Goal: Task Accomplishment & Management: Manage account settings

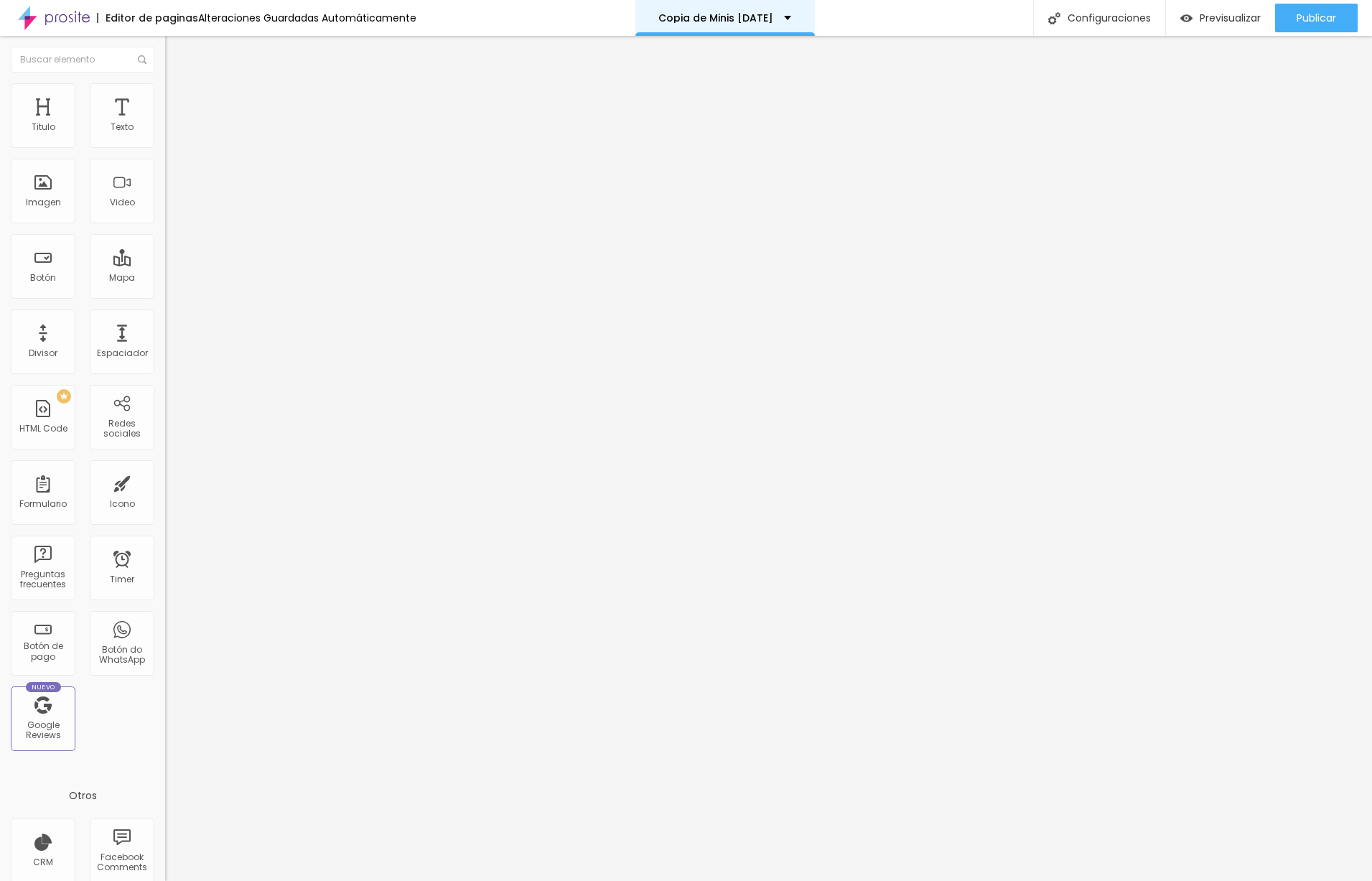
click at [785, 19] on div "Copia de Minis [DATE]" at bounding box center [725, 18] width 133 height 10
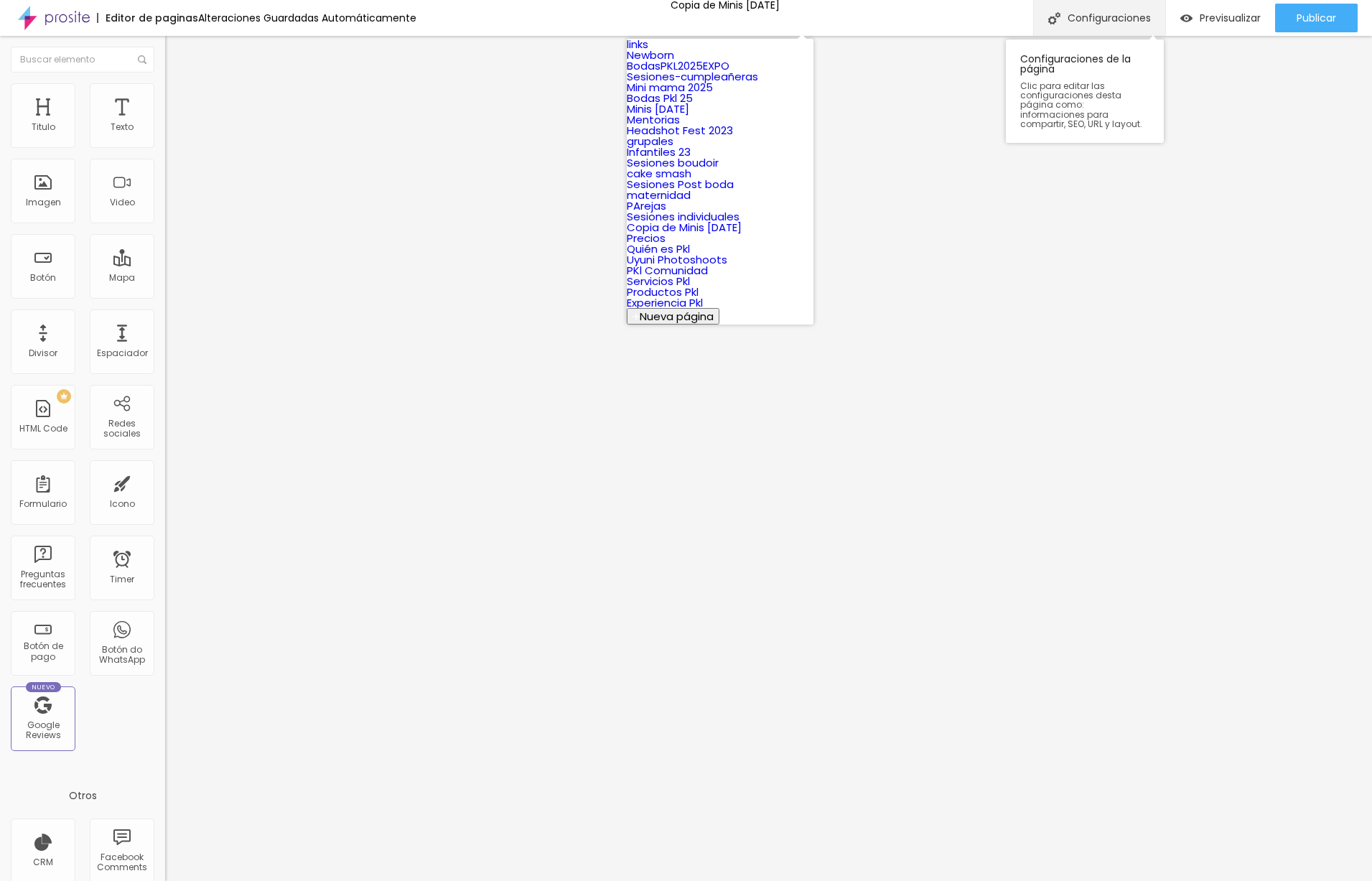
click at [1119, 26] on div "Configuraciones" at bounding box center [1099, 18] width 132 height 36
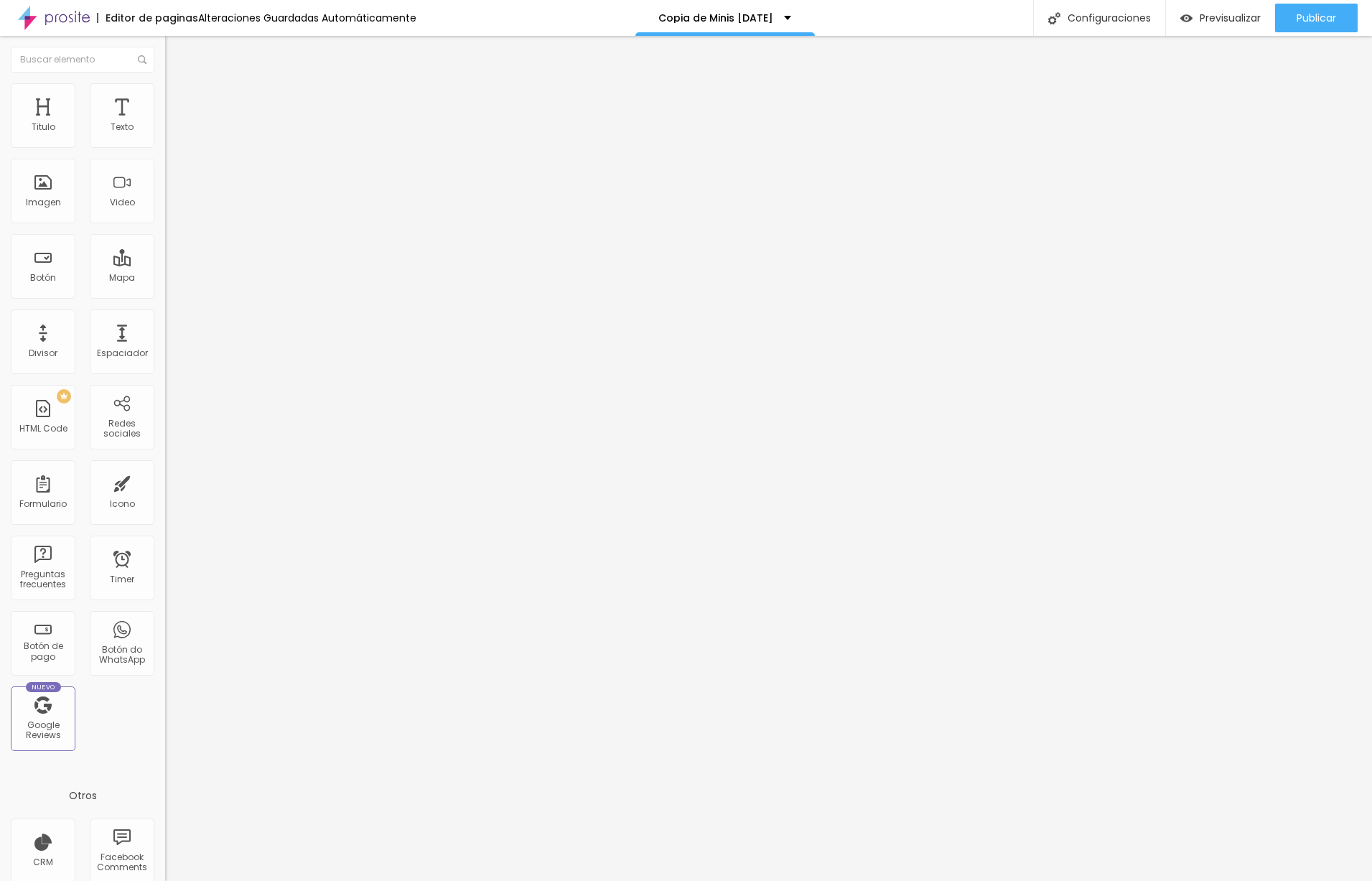
drag, startPoint x: 599, startPoint y: 281, endPoint x: 489, endPoint y: 285, distance: 110.1
type input "Minis [DATE]"
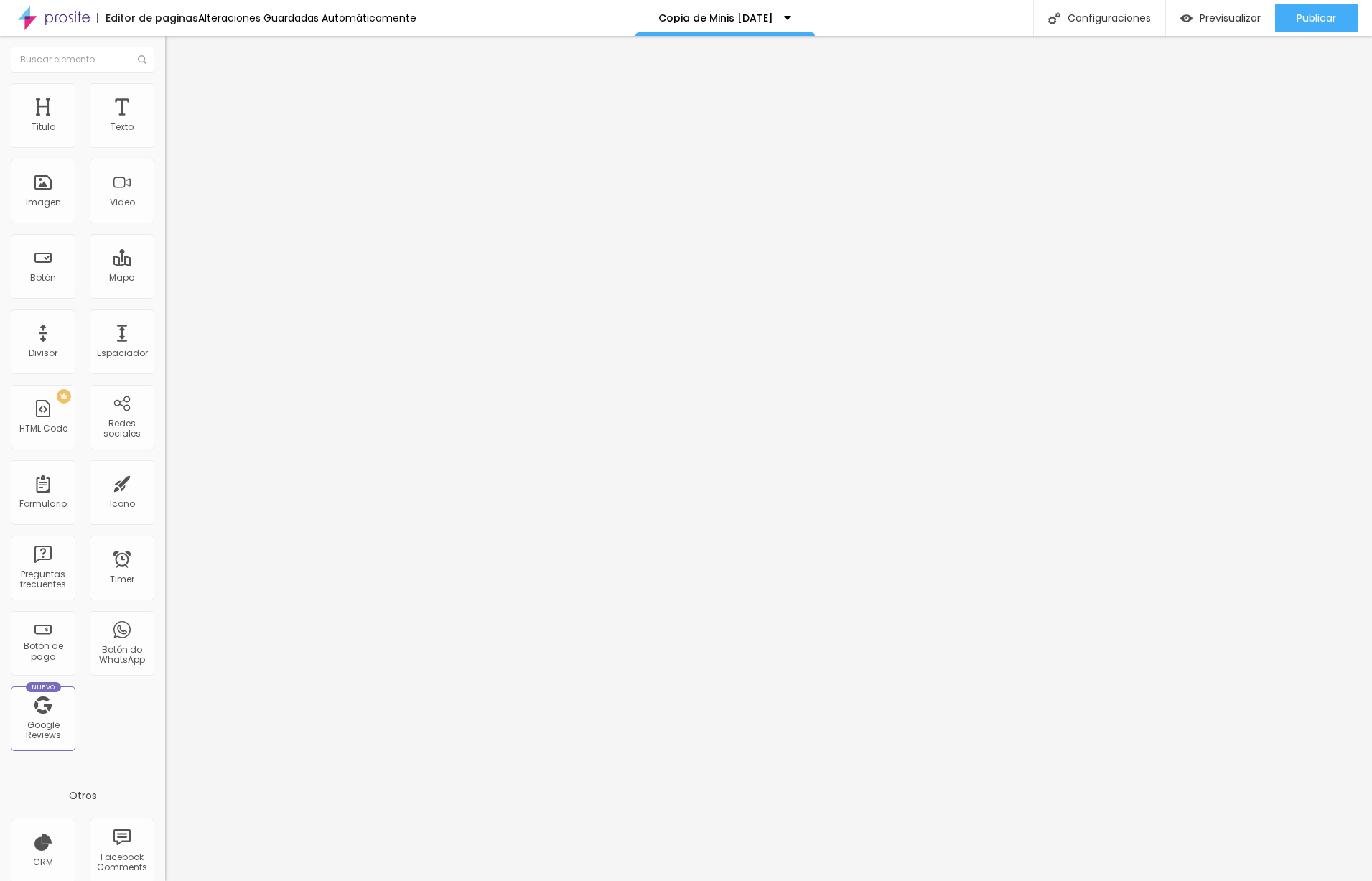
drag, startPoint x: 599, startPoint y: 347, endPoint x: 558, endPoint y: 345, distance: 41.0
type input "/minis-[DATE]-2025"
drag, startPoint x: 941, startPoint y: 692, endPoint x: 946, endPoint y: 679, distance: 13.9
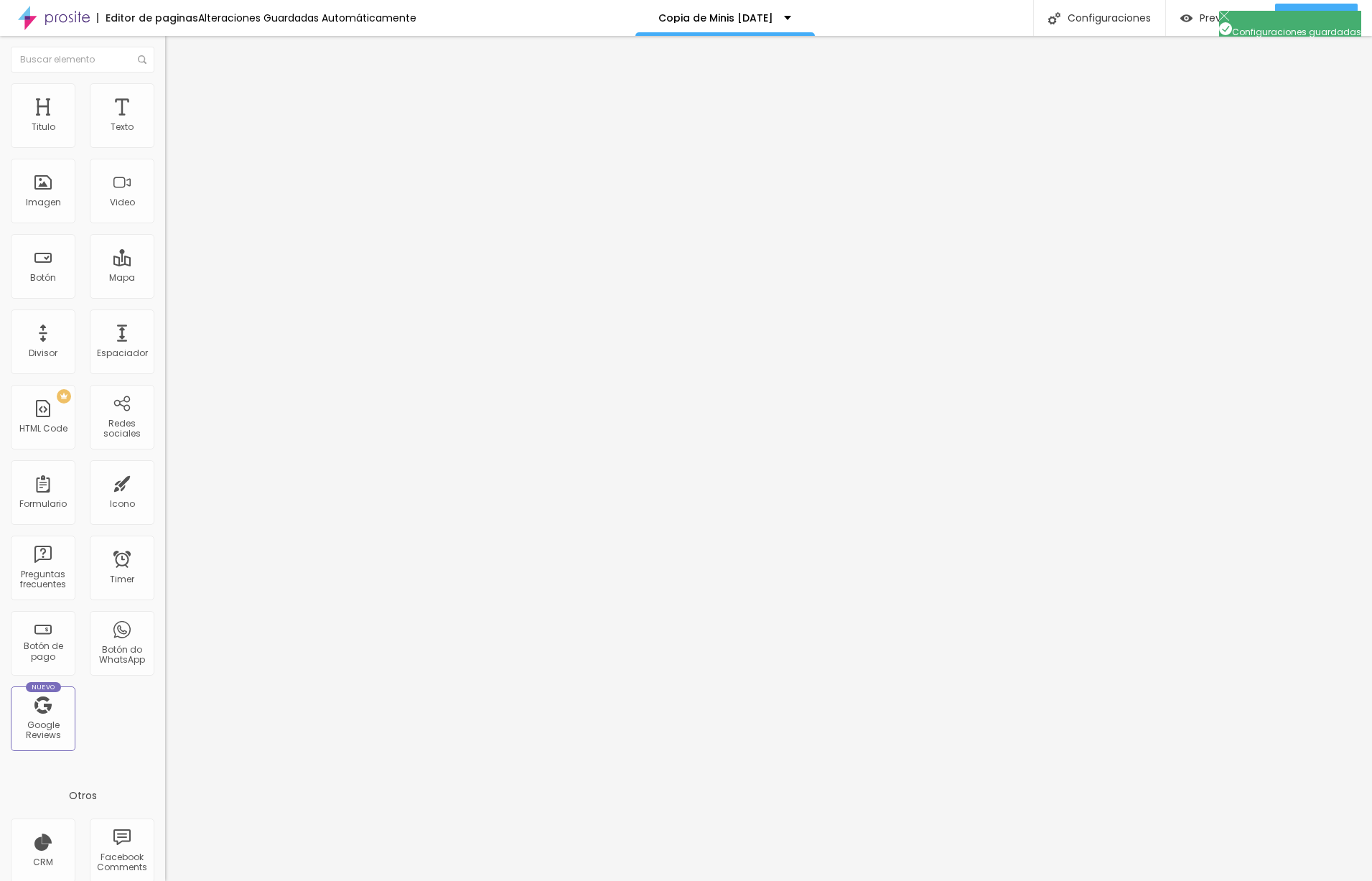
click at [955, 880] on div at bounding box center [686, 896] width 1372 height 13
click at [165, 83] on li "Contenido" at bounding box center [248, 76] width 165 height 14
click at [178, 98] on span "Estilo" at bounding box center [189, 92] width 22 height 12
click at [165, 93] on li "Estilo" at bounding box center [248, 91] width 165 height 14
click at [178, 99] on span "Estilo" at bounding box center [189, 92] width 22 height 12
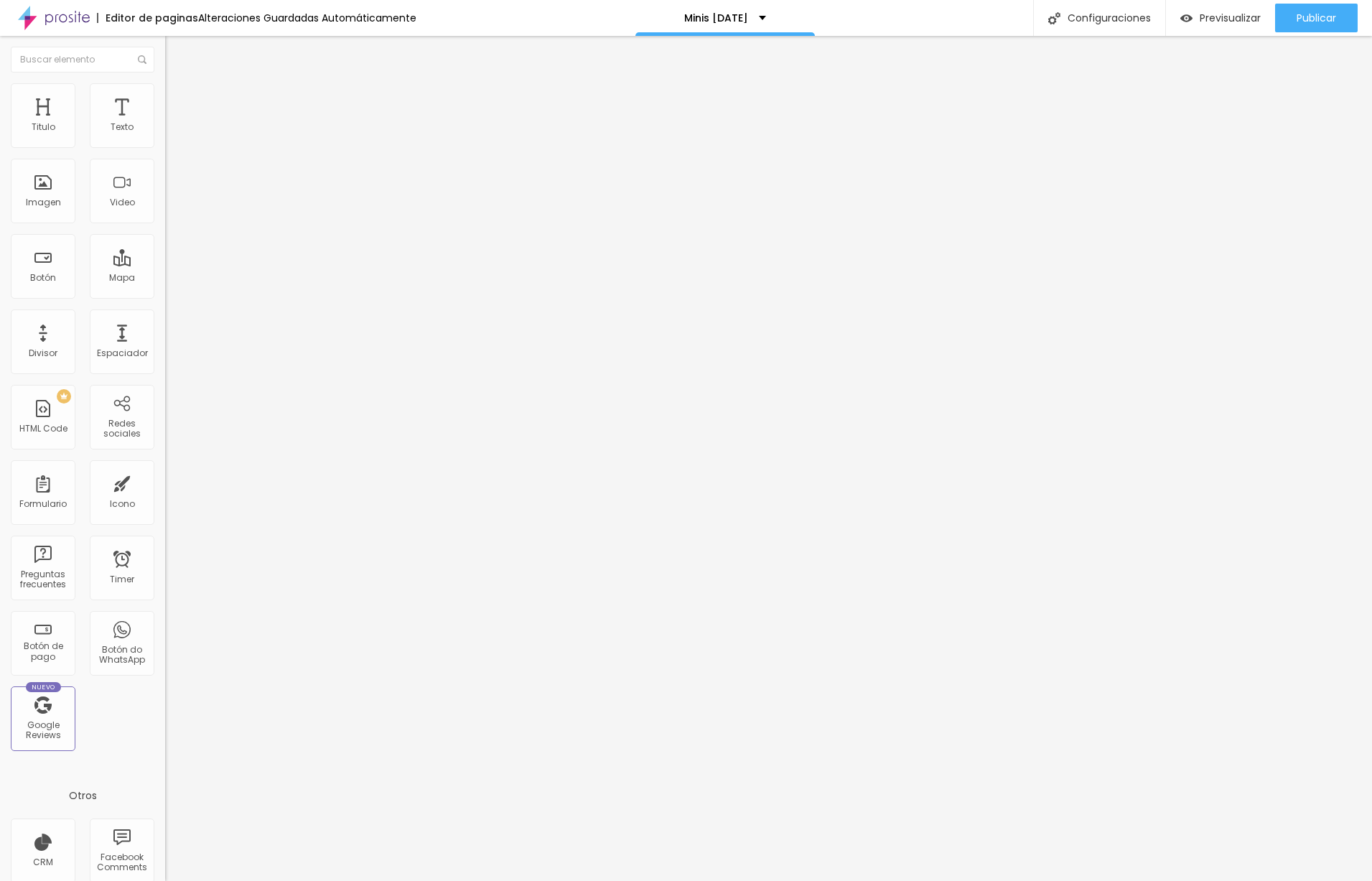
click at [178, 99] on span "Estilo" at bounding box center [189, 92] width 22 height 12
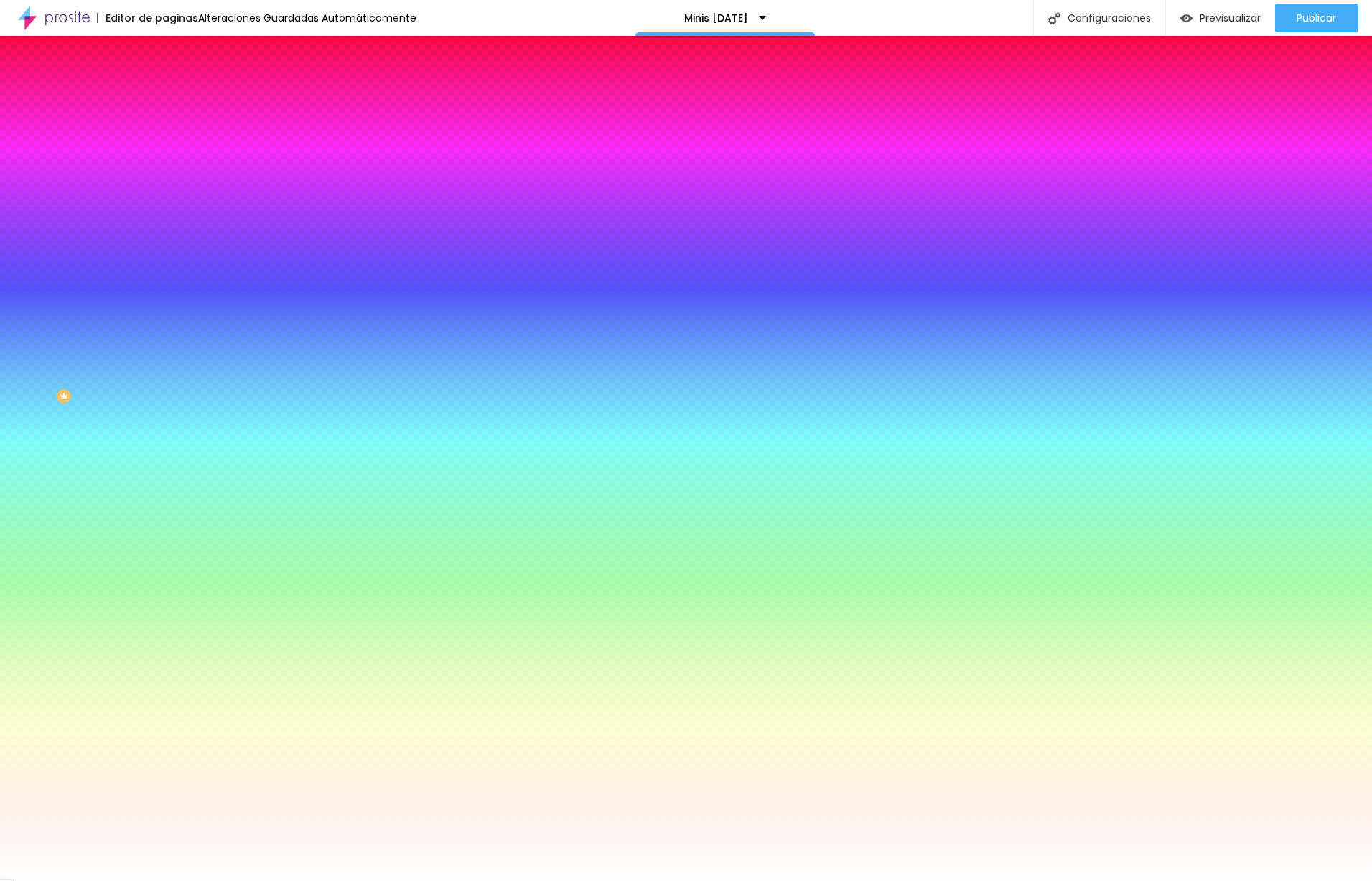
type input "35"
type input "158"
type input "157"
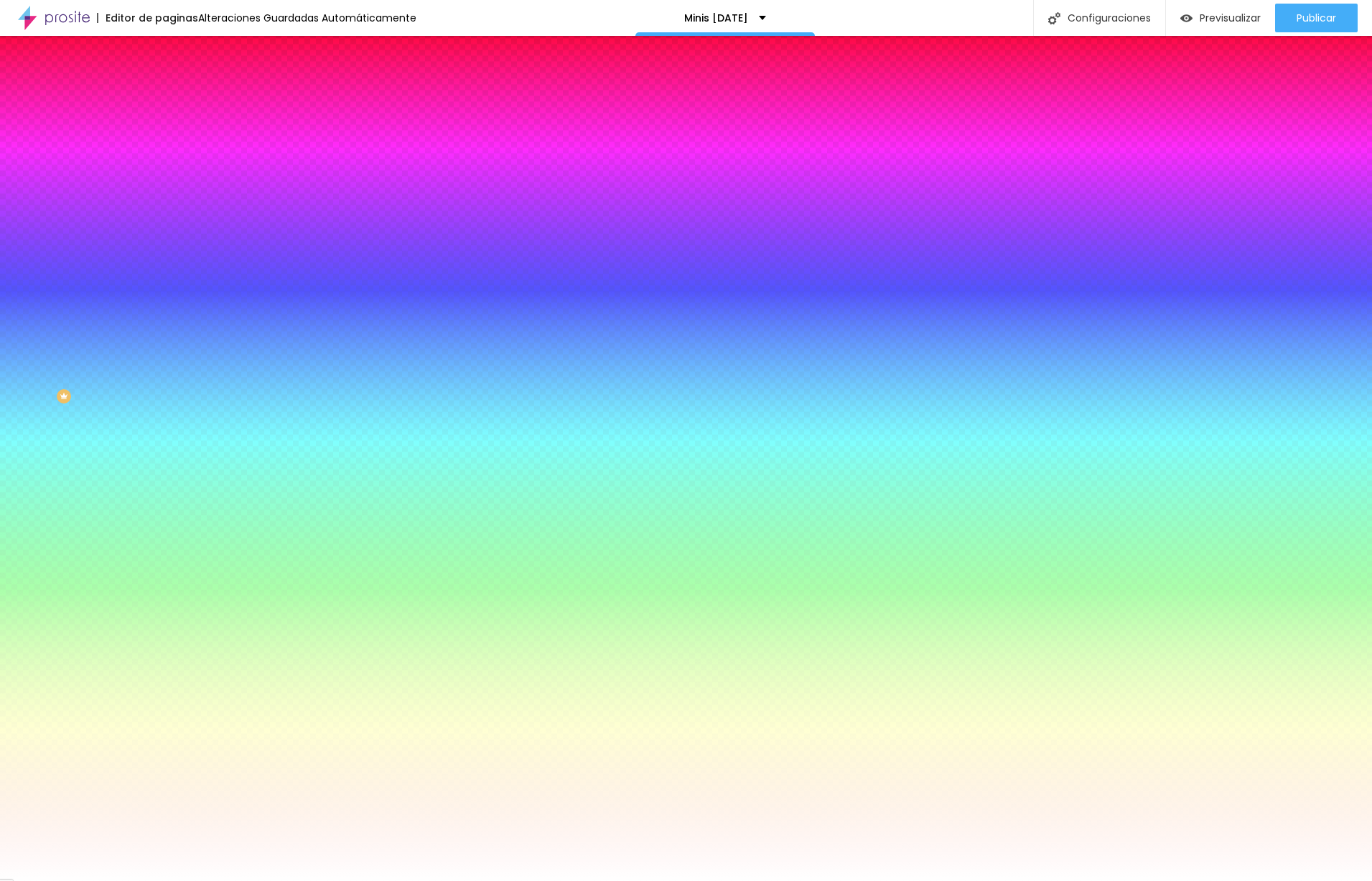
type input "157"
type input "131"
type input "63"
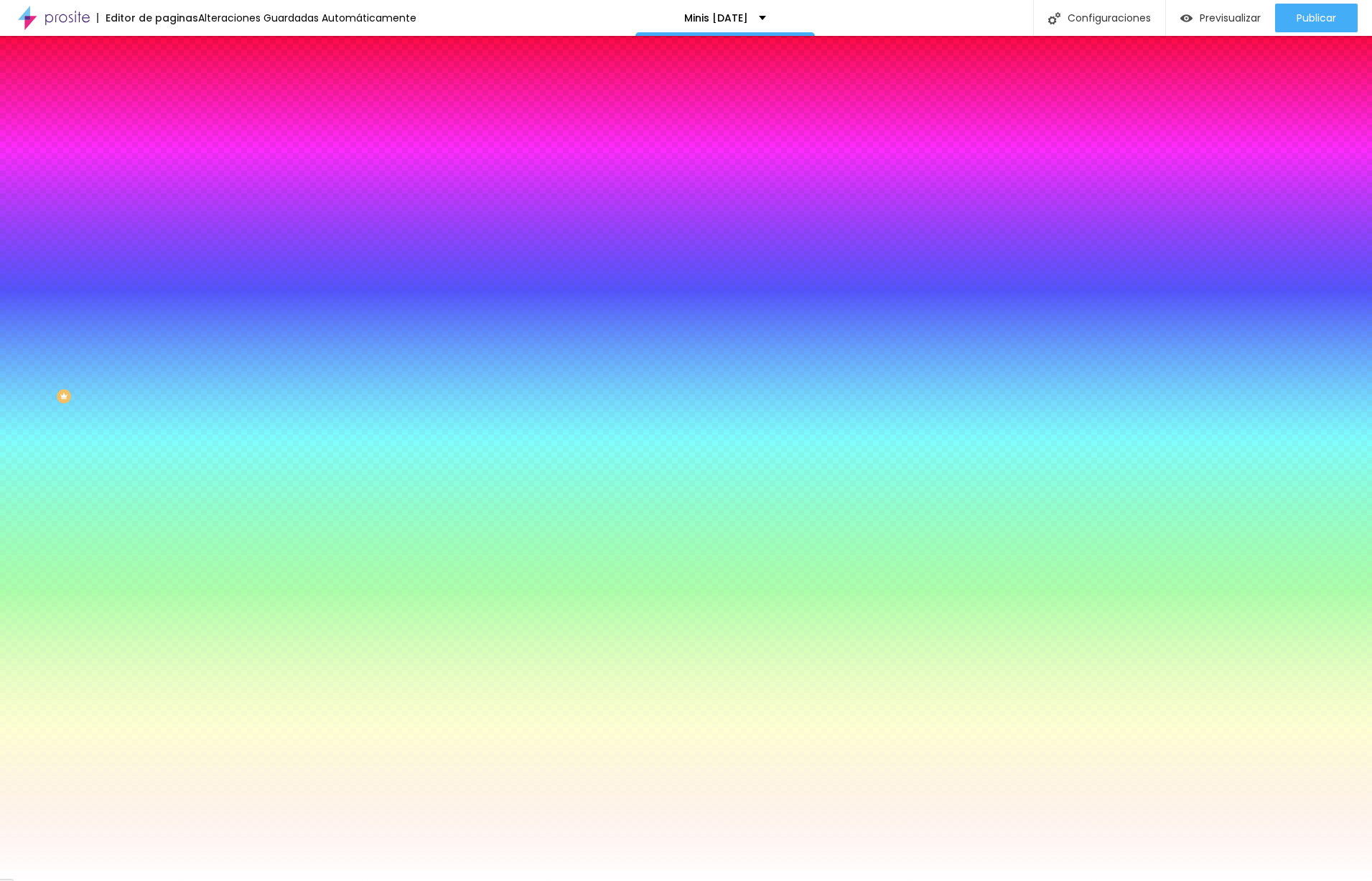
type input "0"
drag, startPoint x: 48, startPoint y: 174, endPoint x: -4, endPoint y: 159, distance: 54.1
click at [0, 159] on html "Editor de paginas Alteraciones Guardadas Automáticamente Minis [DATE] Configura…" at bounding box center [686, 440] width 1372 height 881
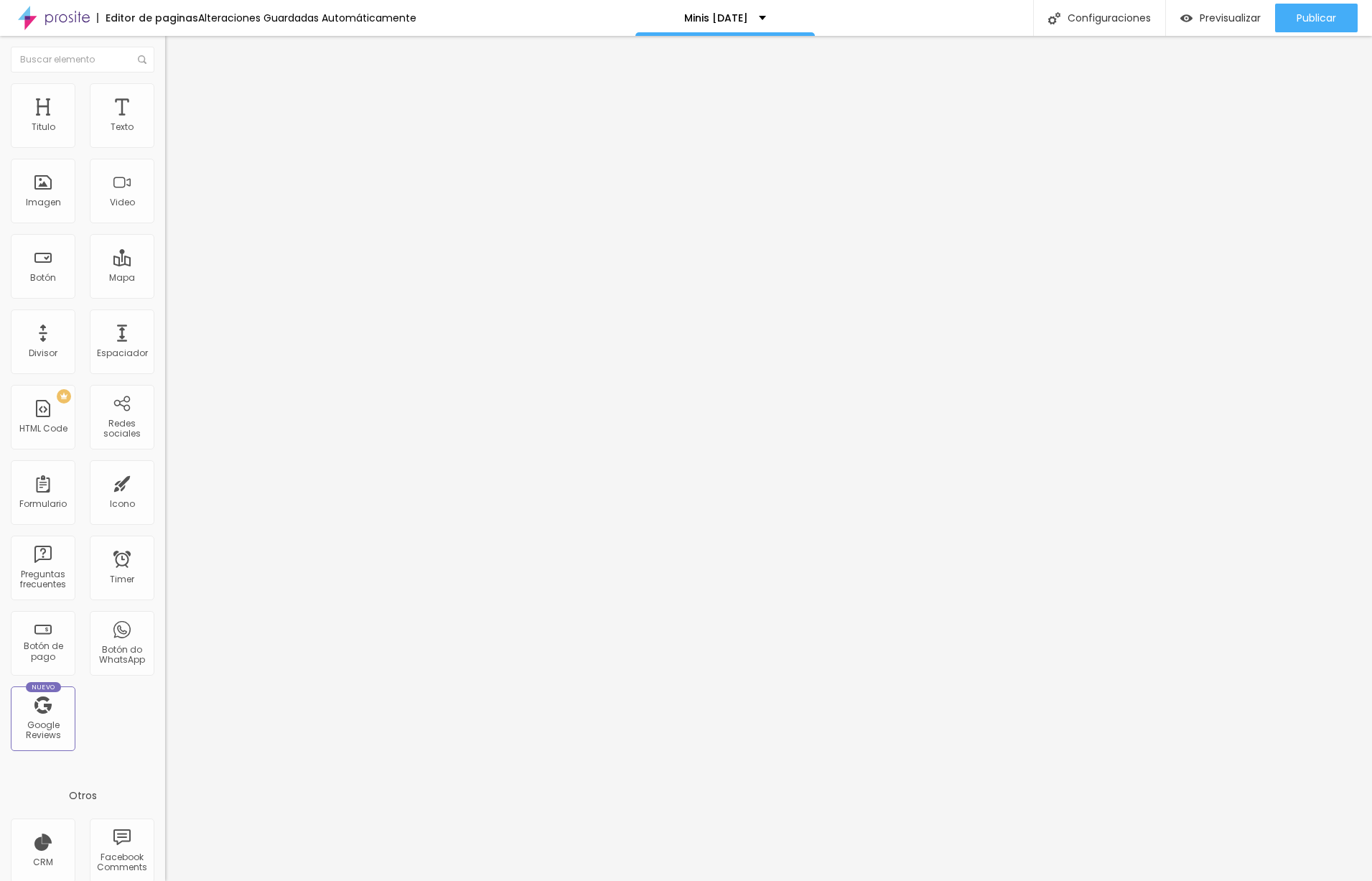
click at [165, 94] on li "Estilo" at bounding box center [248, 91] width 165 height 14
click at [178, 99] on span "Estilo" at bounding box center [189, 92] width 22 height 12
click at [165, 95] on li "Estilo" at bounding box center [248, 91] width 165 height 14
click at [165, 124] on span "Cambiar image" at bounding box center [205, 117] width 80 height 12
drag, startPoint x: 154, startPoint y: 227, endPoint x: 190, endPoint y: 238, distance: 37.6
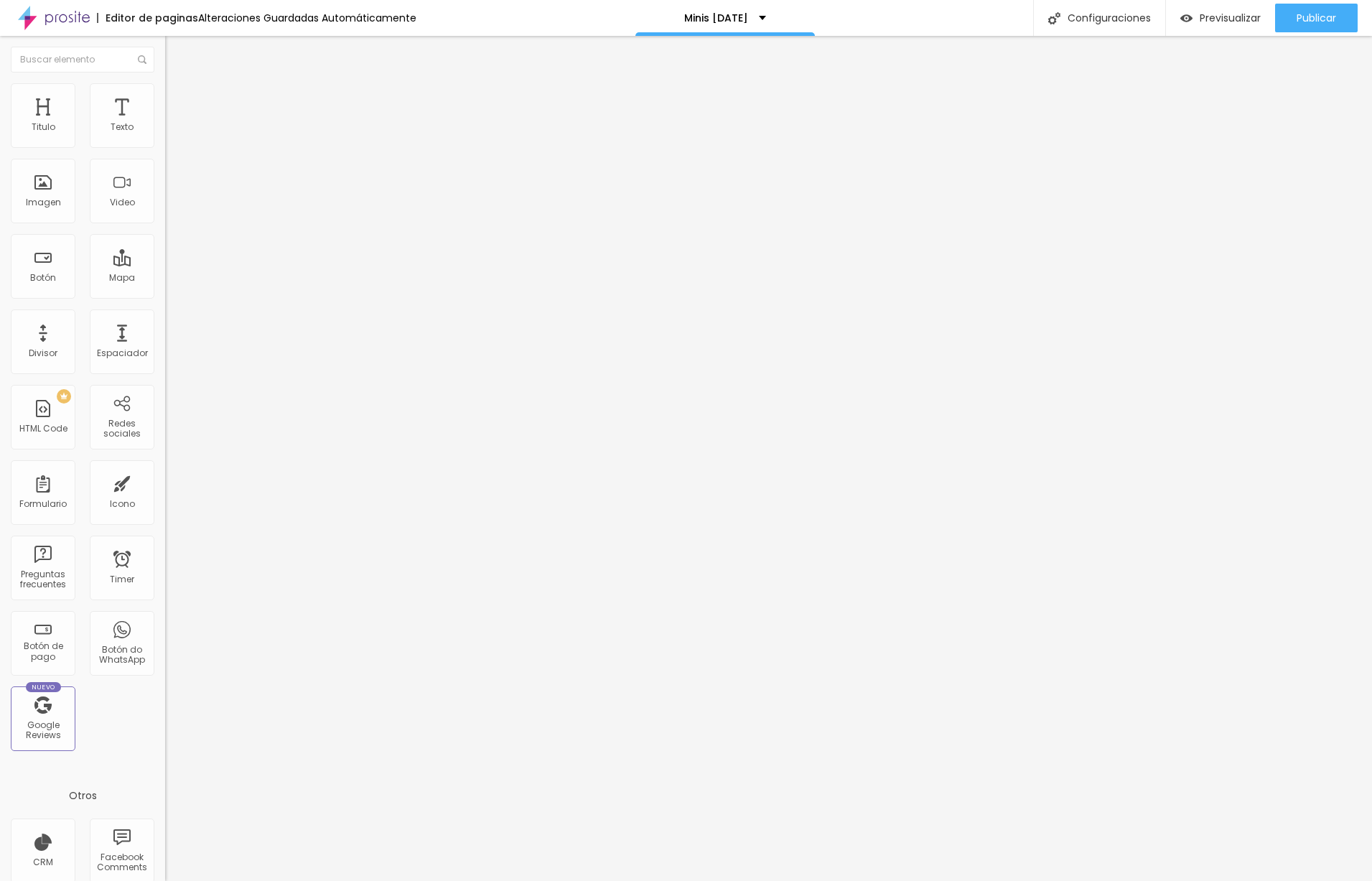
click at [165, 124] on span "Cambiar image" at bounding box center [205, 117] width 80 height 12
drag, startPoint x: 262, startPoint y: 218, endPoint x: 468, endPoint y: 298, distance: 221.0
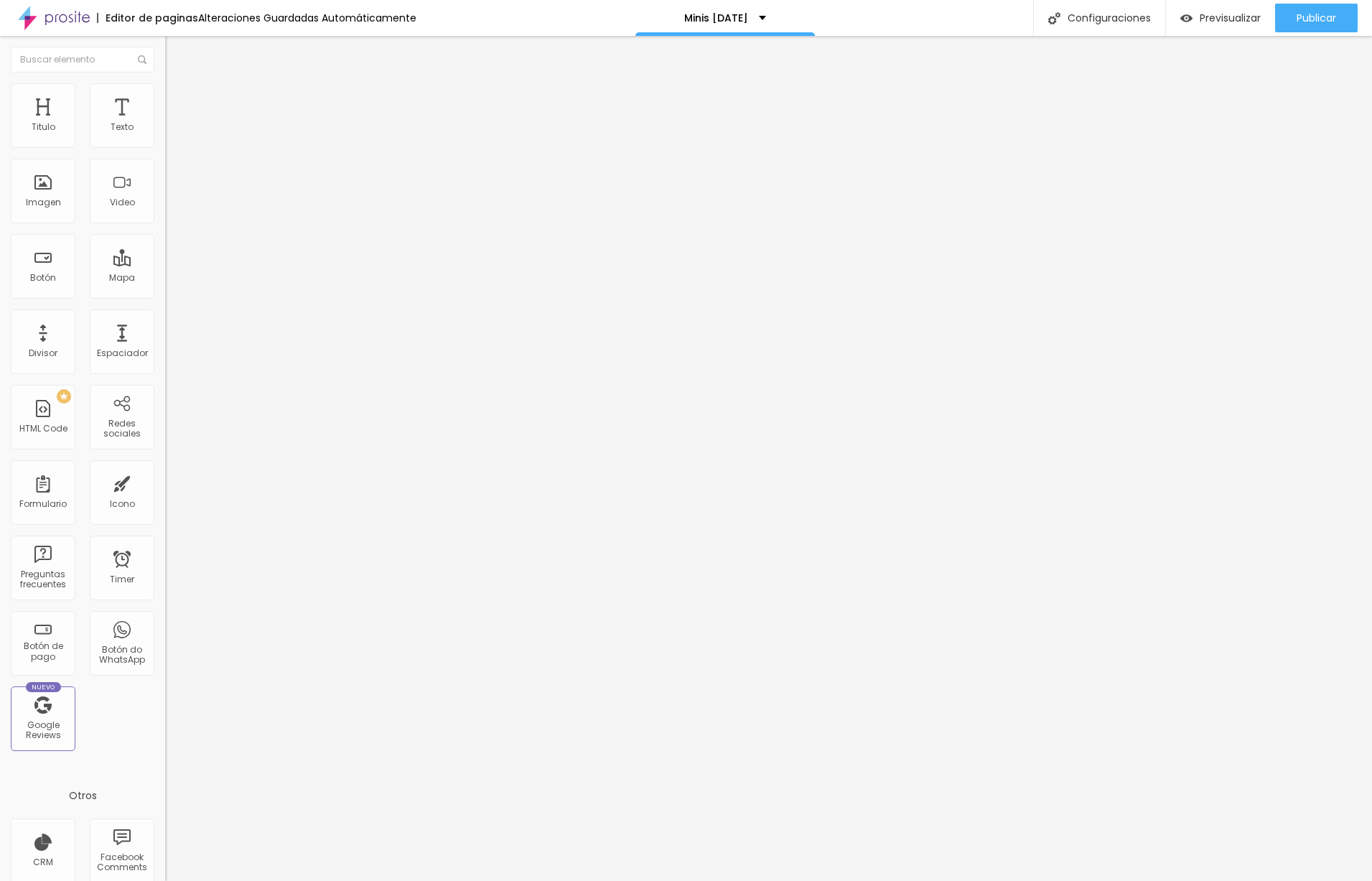
click at [165, 124] on span "Cambiar image" at bounding box center [205, 117] width 80 height 12
drag, startPoint x: 400, startPoint y: 245, endPoint x: 461, endPoint y: 272, distance: 66.7
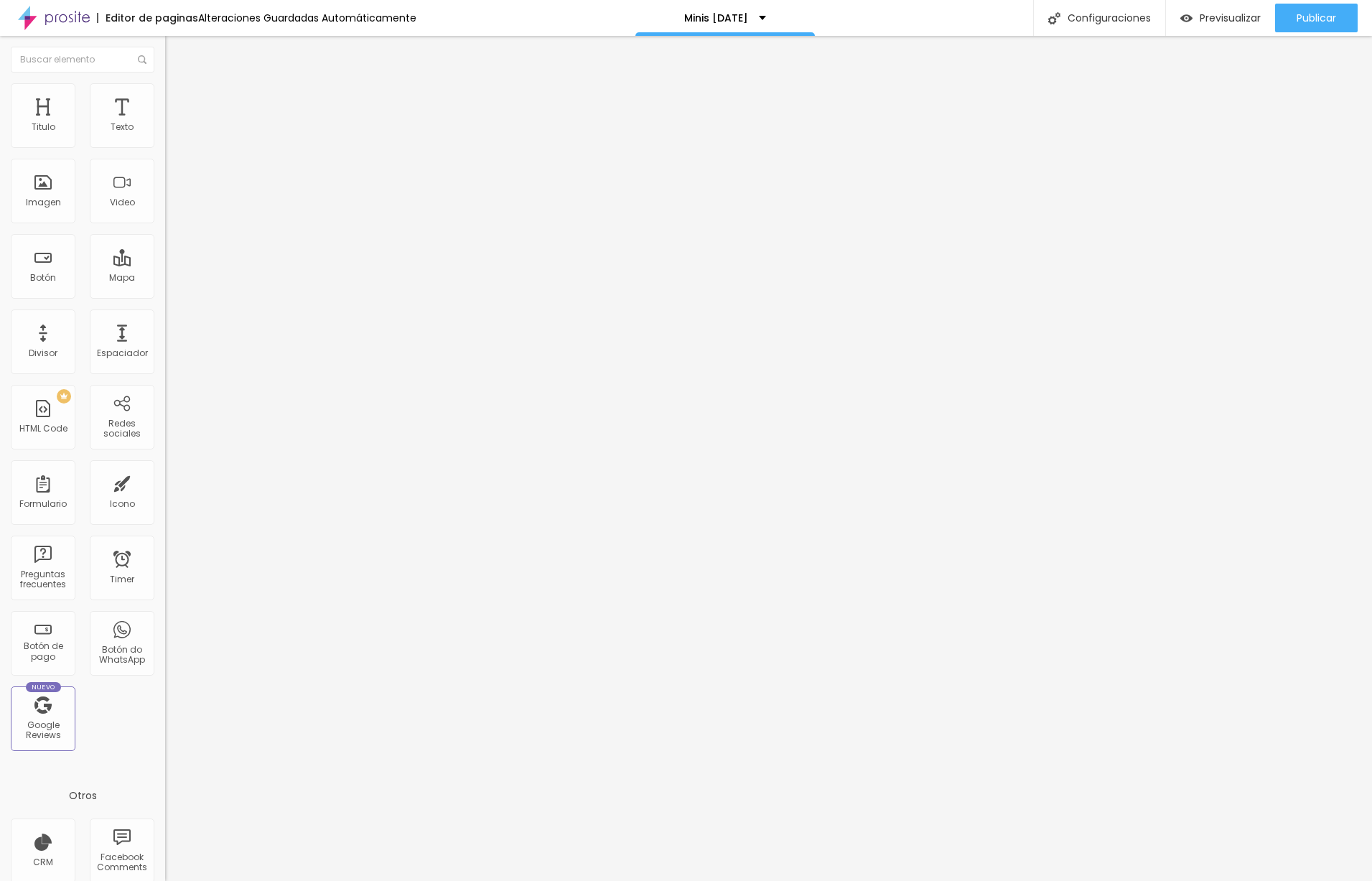
click at [165, 124] on span "Cambiar image" at bounding box center [205, 117] width 80 height 12
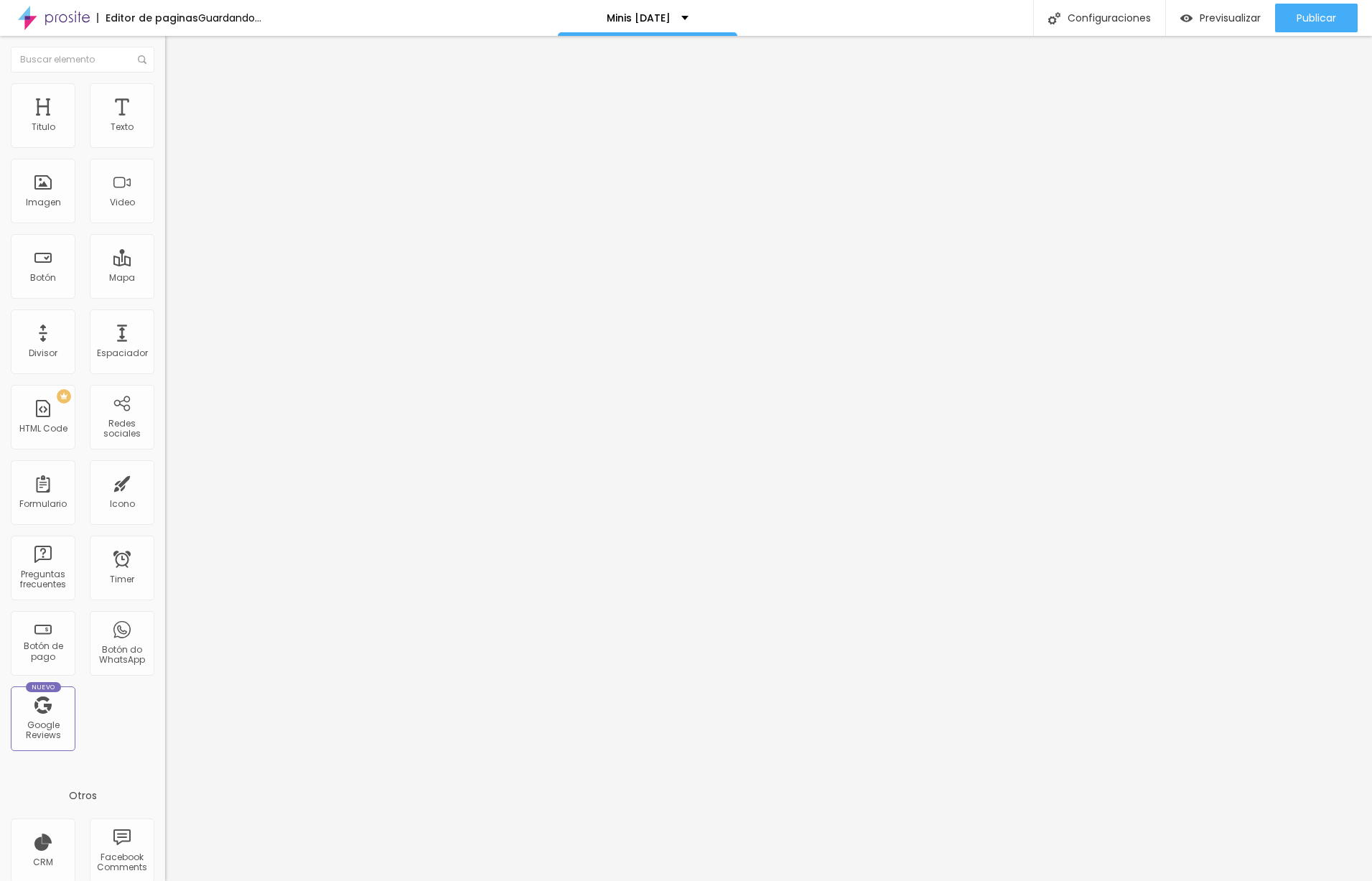
click at [165, 124] on span "Cambiar image" at bounding box center [205, 117] width 80 height 12
drag, startPoint x: 270, startPoint y: 229, endPoint x: 716, endPoint y: 395, distance: 475.9
click at [165, 124] on span "Cambiar image" at bounding box center [205, 117] width 80 height 12
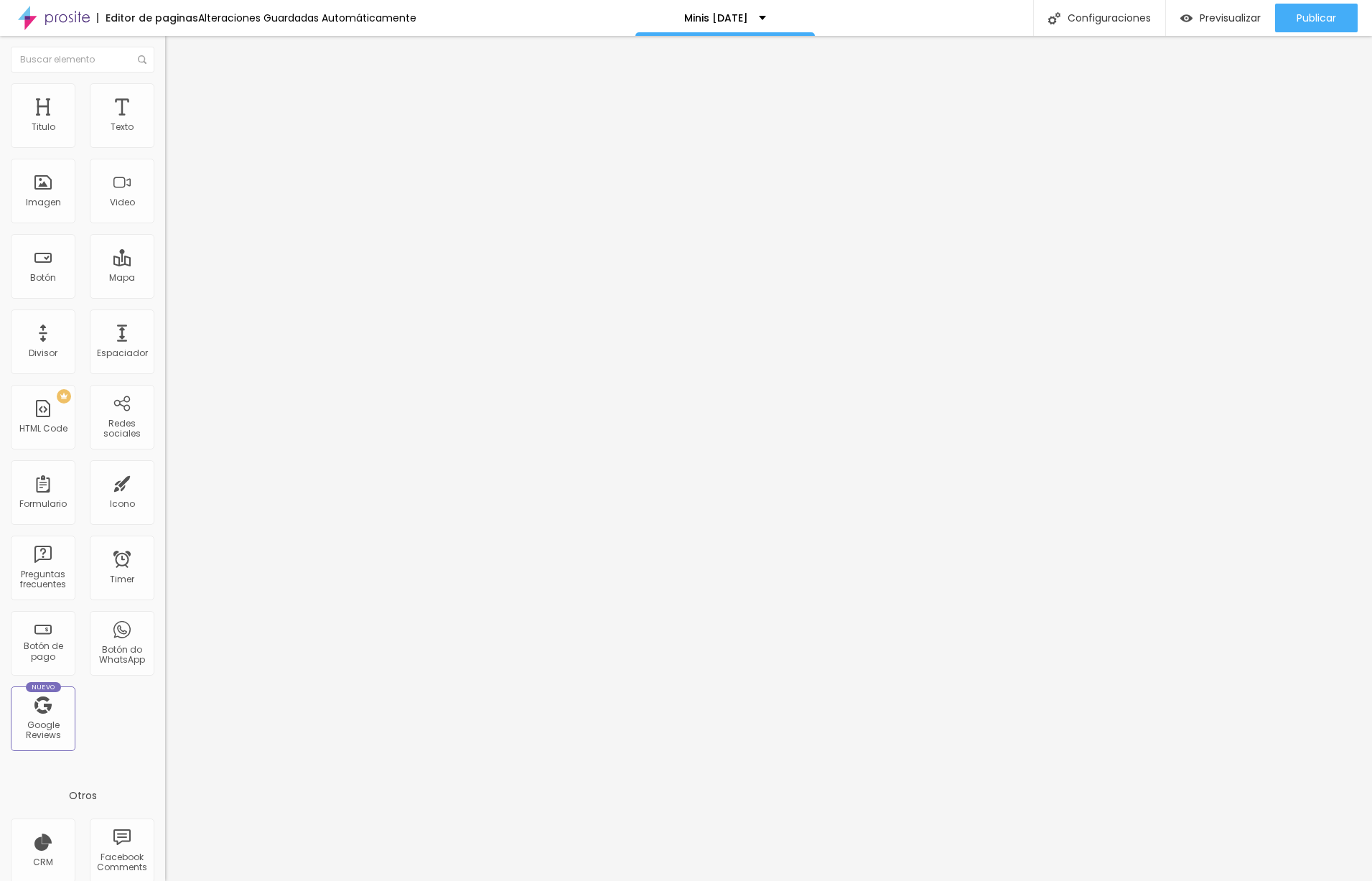
click at [165, 124] on span "Cambiar image" at bounding box center [205, 117] width 80 height 12
drag, startPoint x: 275, startPoint y: 239, endPoint x: 300, endPoint y: 254, distance: 29.2
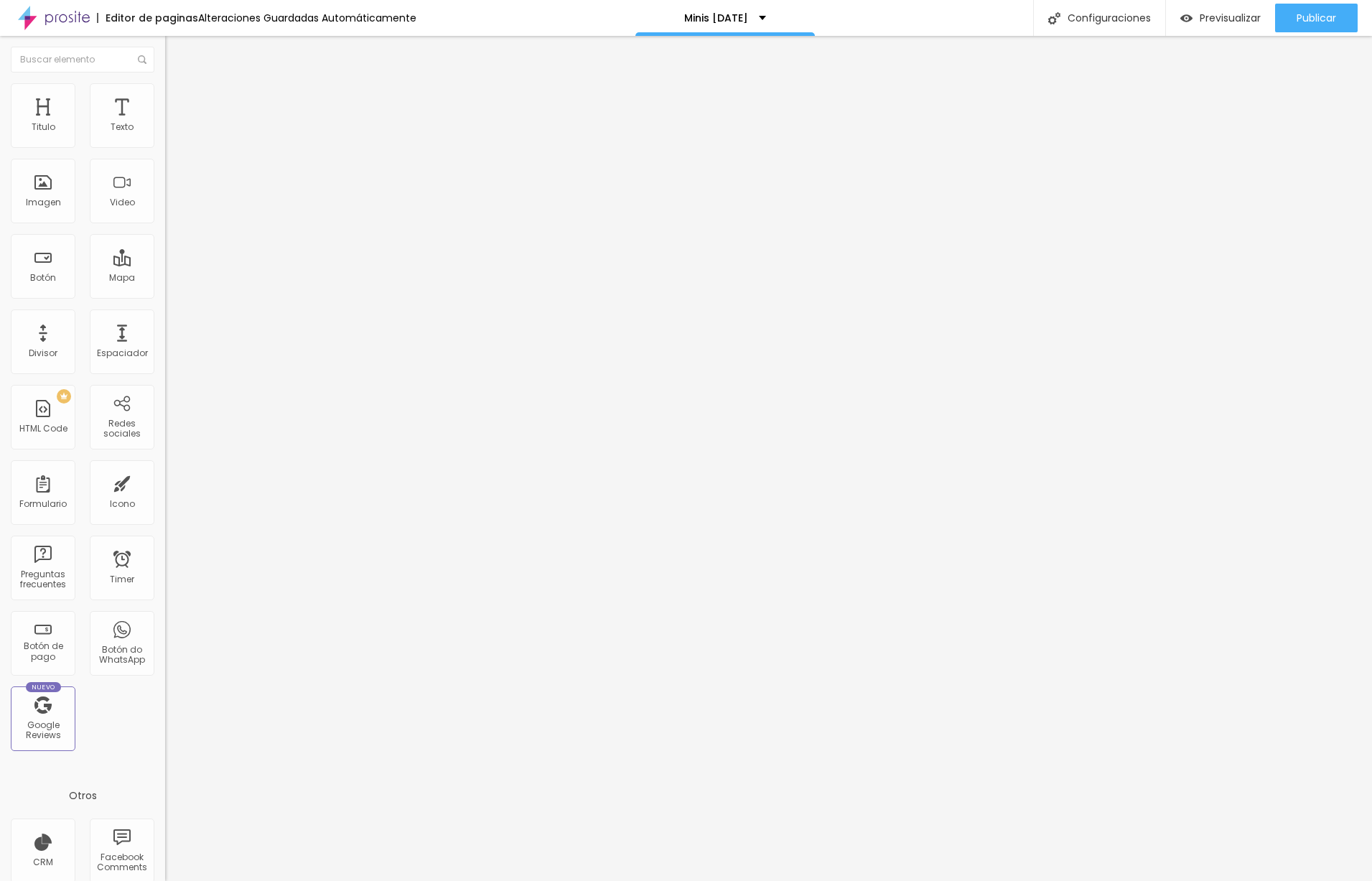
click at [165, 124] on span "Cambiar image" at bounding box center [205, 117] width 80 height 12
click at [165, 215] on div "Proporción" at bounding box center [248, 210] width 165 height 9
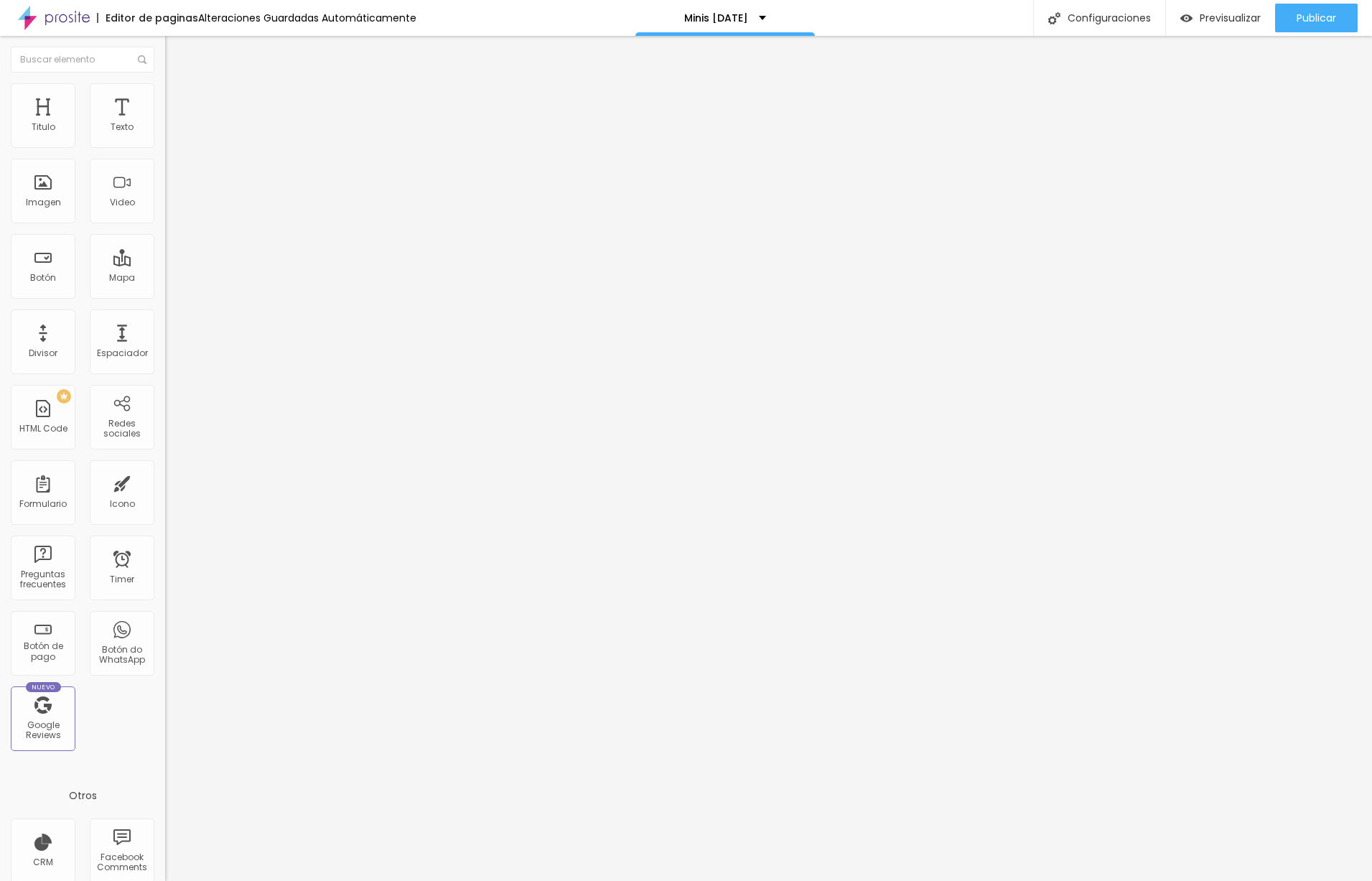
drag, startPoint x: 87, startPoint y: 376, endPoint x: 154, endPoint y: 373, distance: 67.1
click at [165, 250] on span "Square" at bounding box center [181, 244] width 32 height 12
click at [165, 124] on span "Cambiar image" at bounding box center [205, 117] width 80 height 12
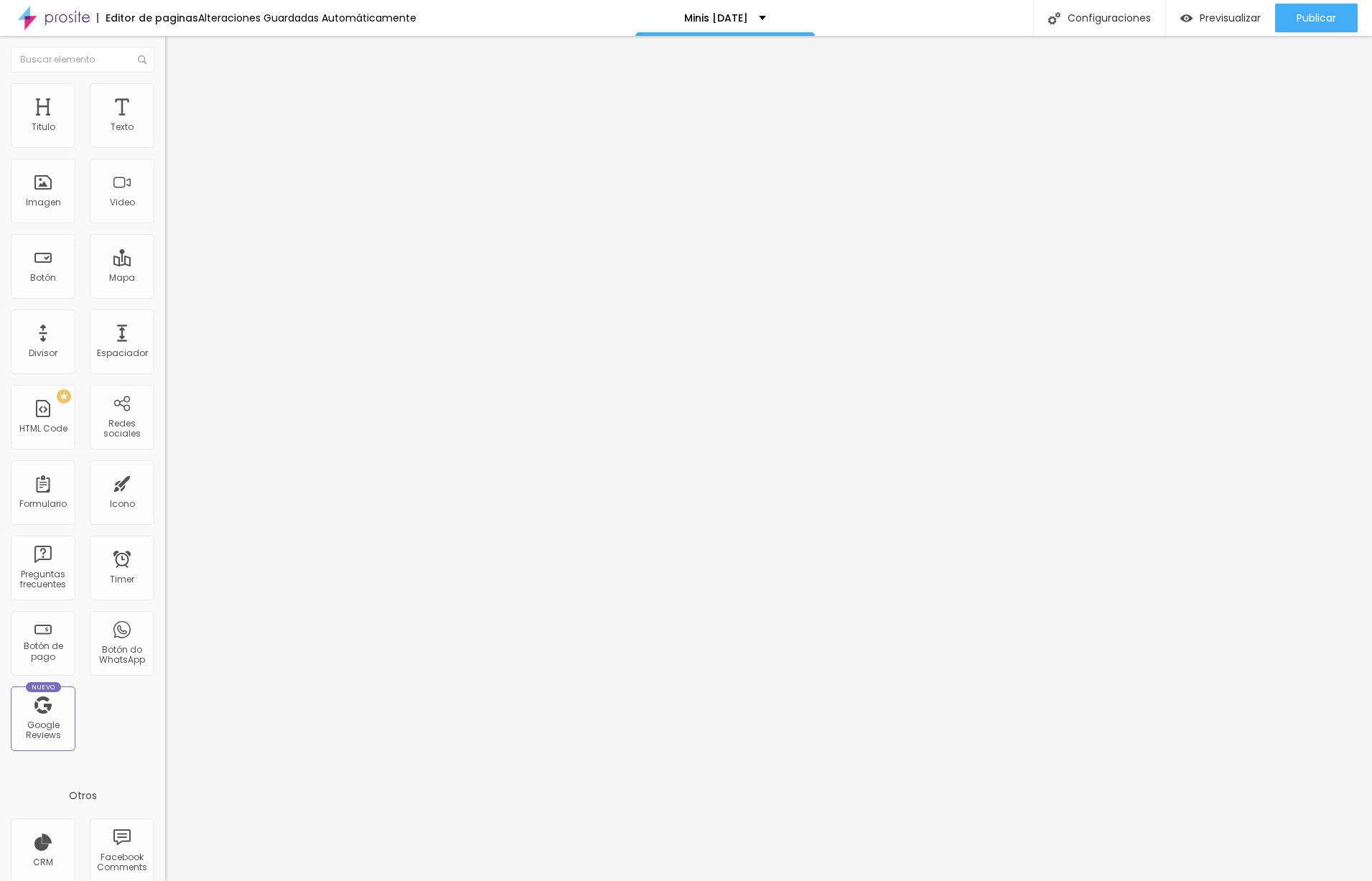
scroll to position [48, 0]
click at [165, 96] on li "Estilo" at bounding box center [248, 91] width 165 height 14
click at [178, 99] on span "Estilo" at bounding box center [189, 92] width 22 height 12
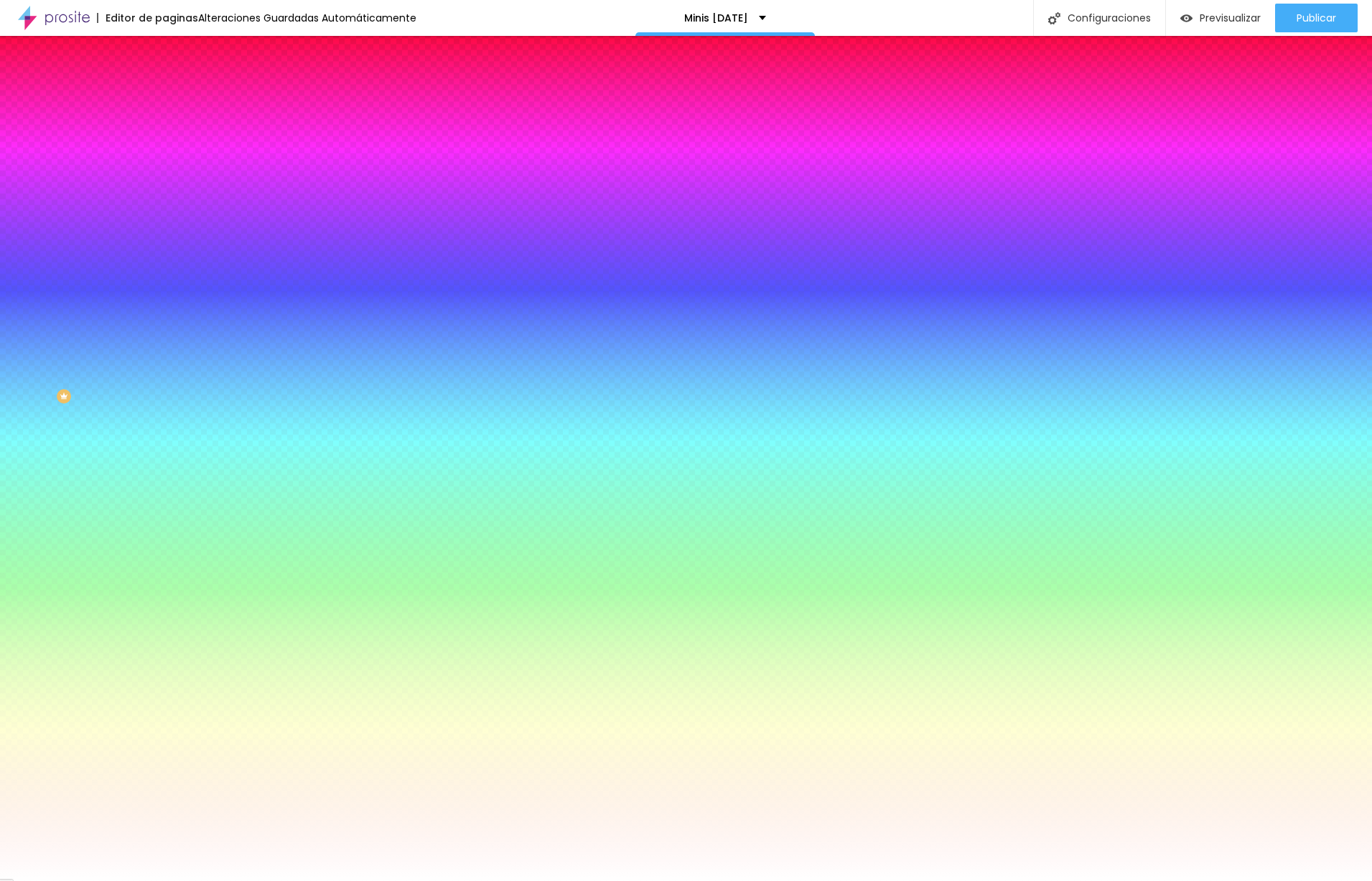
click at [165, 132] on span "Agregar image" at bounding box center [203, 125] width 76 height 12
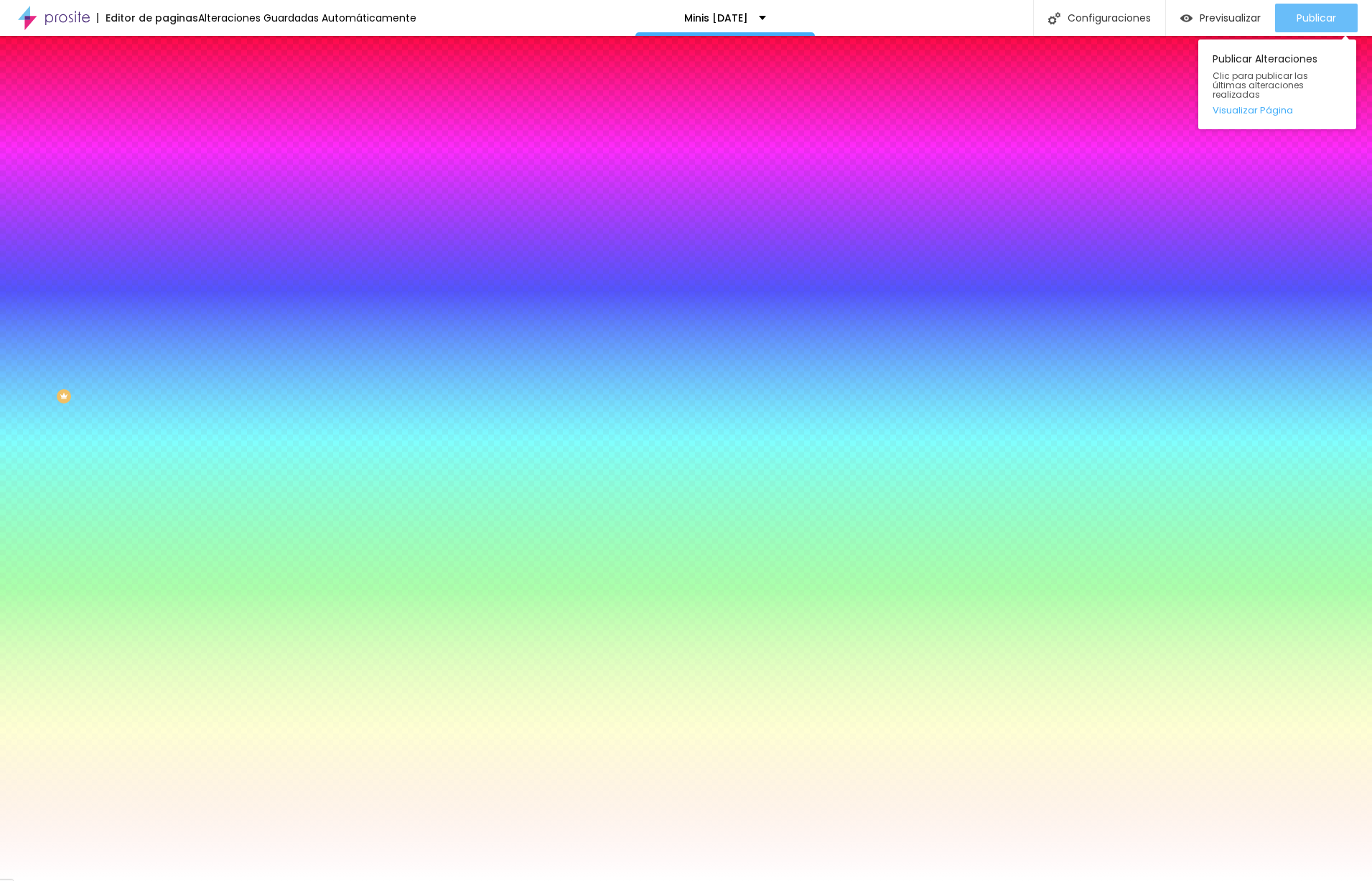
click at [1301, 17] on span "Publicar" at bounding box center [1316, 18] width 39 height 11
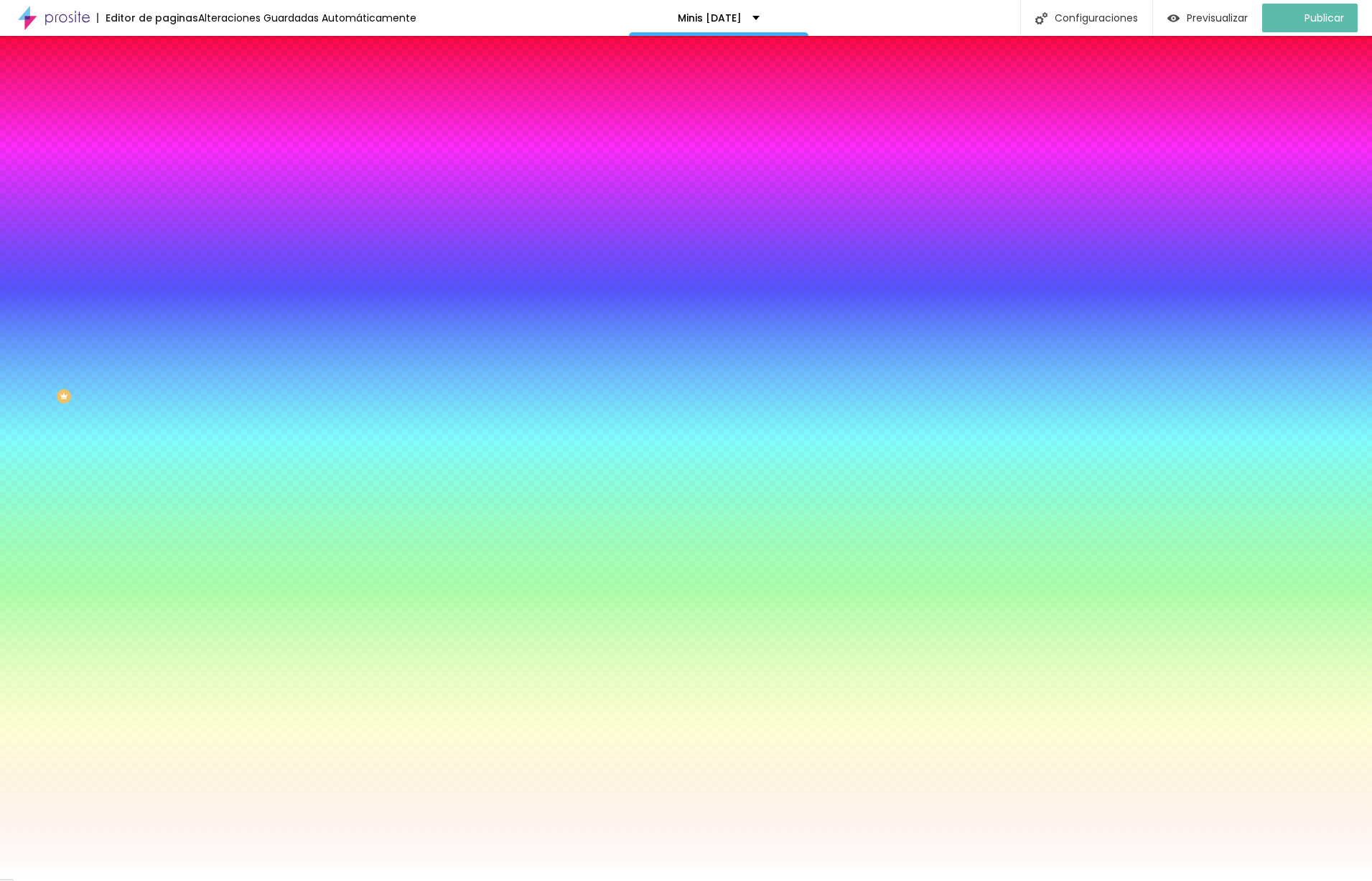
click at [176, 55] on img "button" at bounding box center [181, 52] width 11 height 11
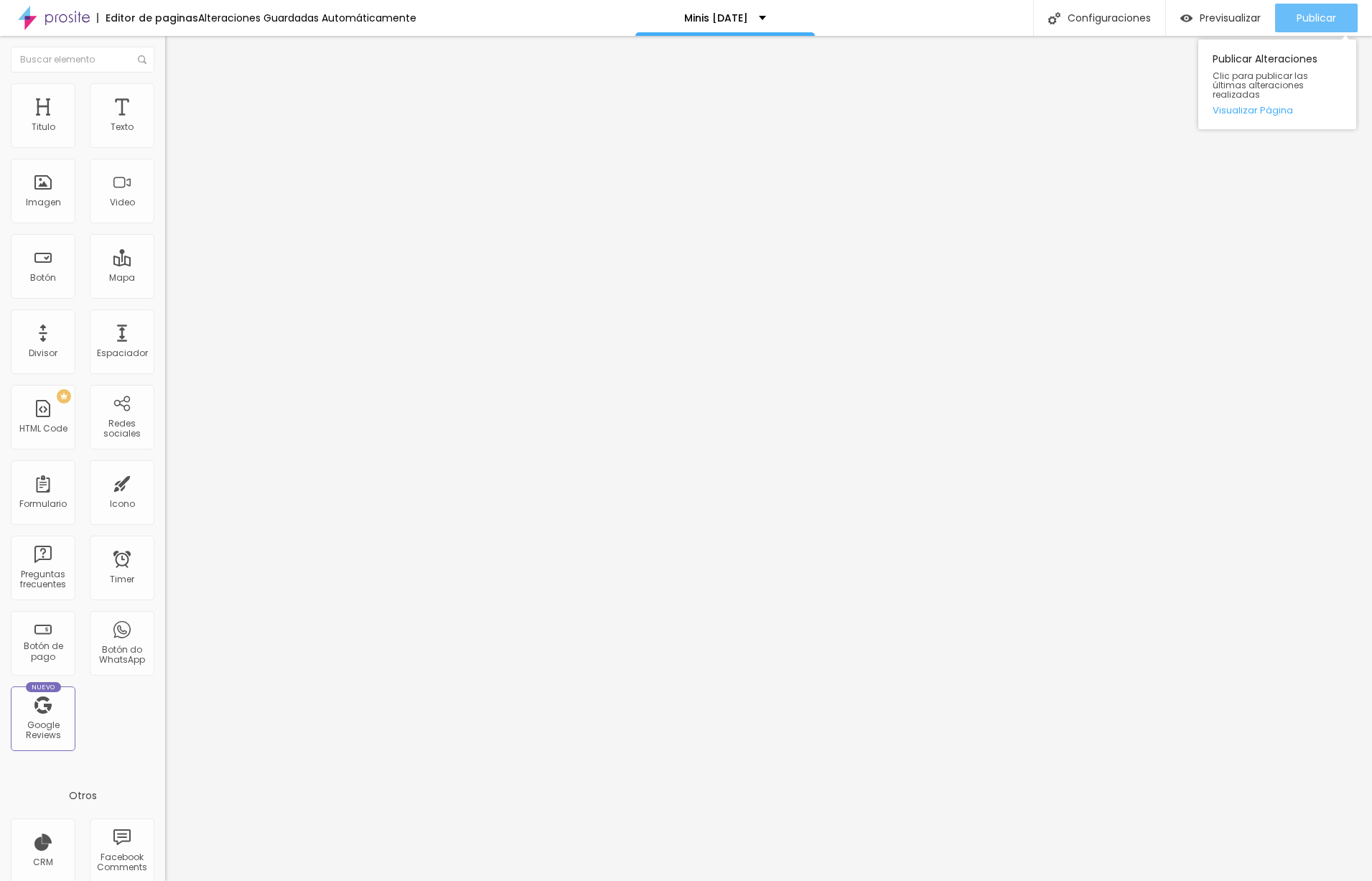
click at [1312, 14] on span "Publicar" at bounding box center [1316, 18] width 39 height 11
click at [1225, 20] on span "Previsualizar" at bounding box center [1218, 18] width 61 height 11
click at [165, 135] on input "MINIS NAVIDEÑAS 2025 ( COMING SOON)" at bounding box center [251, 128] width 173 height 14
drag, startPoint x: 123, startPoint y: 159, endPoint x: 146, endPoint y: 162, distance: 23.2
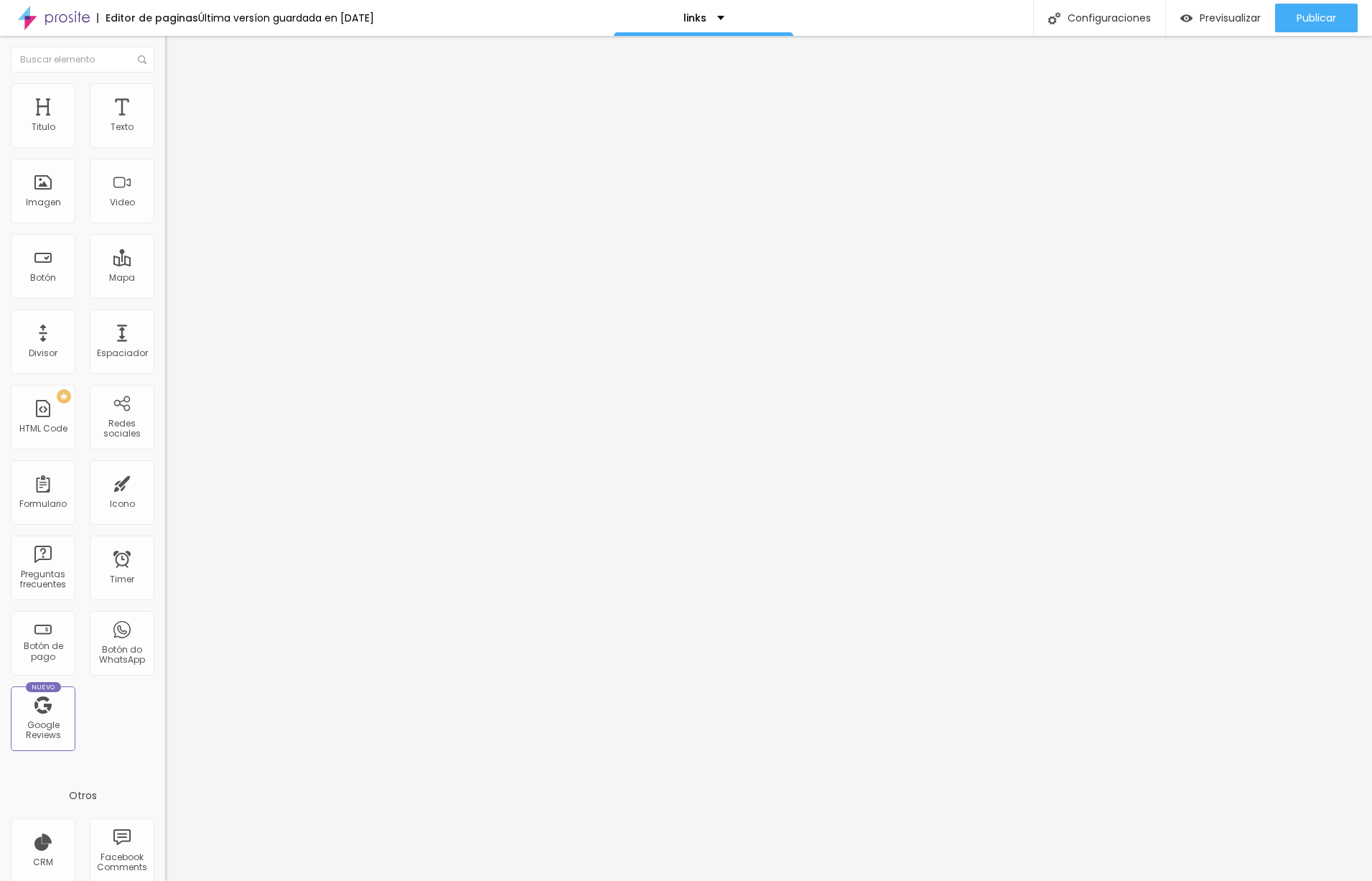
click at [165, 135] on input "MINIS NAVIDEÑAS 2025 ( COMING SOON)" at bounding box center [251, 128] width 173 height 14
type input "MINIS NAVIDEÑAS 2025 ( Lista de espera lanzamiento)"
click at [165, 291] on input "text" at bounding box center [251, 289] width 173 height 14
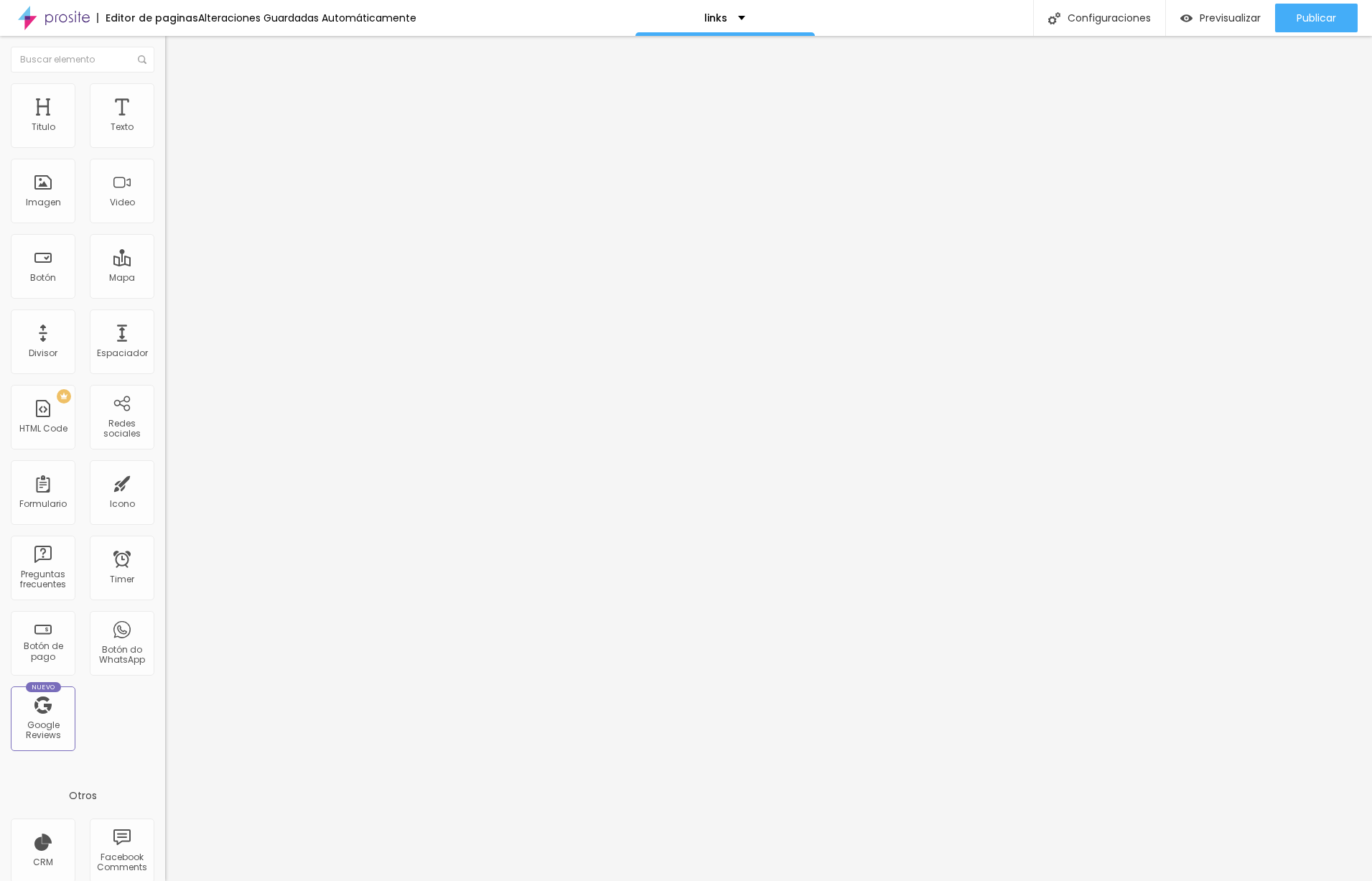
paste input "https://forms.gle/i3HYWgtUYm8LPSmG9"
type input "https://forms.gle/i3HYWgtUYm8LPSmG9"
click at [165, 95] on li "Estilo" at bounding box center [248, 91] width 165 height 14
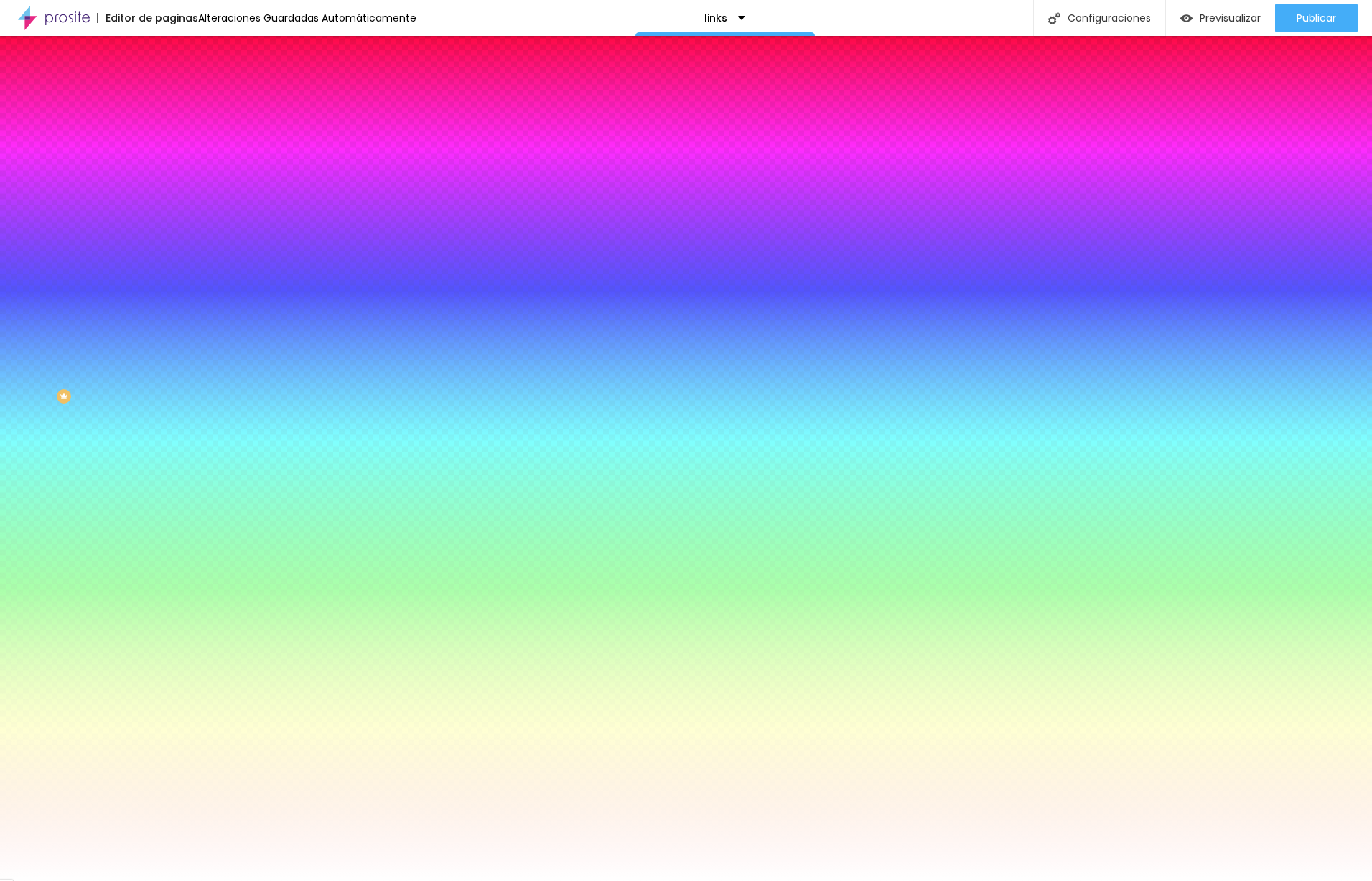
click at [165, 489] on div at bounding box center [248, 489] width 165 height 0
click at [125, 389] on div at bounding box center [686, 440] width 1372 height 881
type input "#198848"
drag, startPoint x: 103, startPoint y: 346, endPoint x: 99, endPoint y: 376, distance: 30.3
click at [99, 376] on div at bounding box center [686, 440] width 1372 height 881
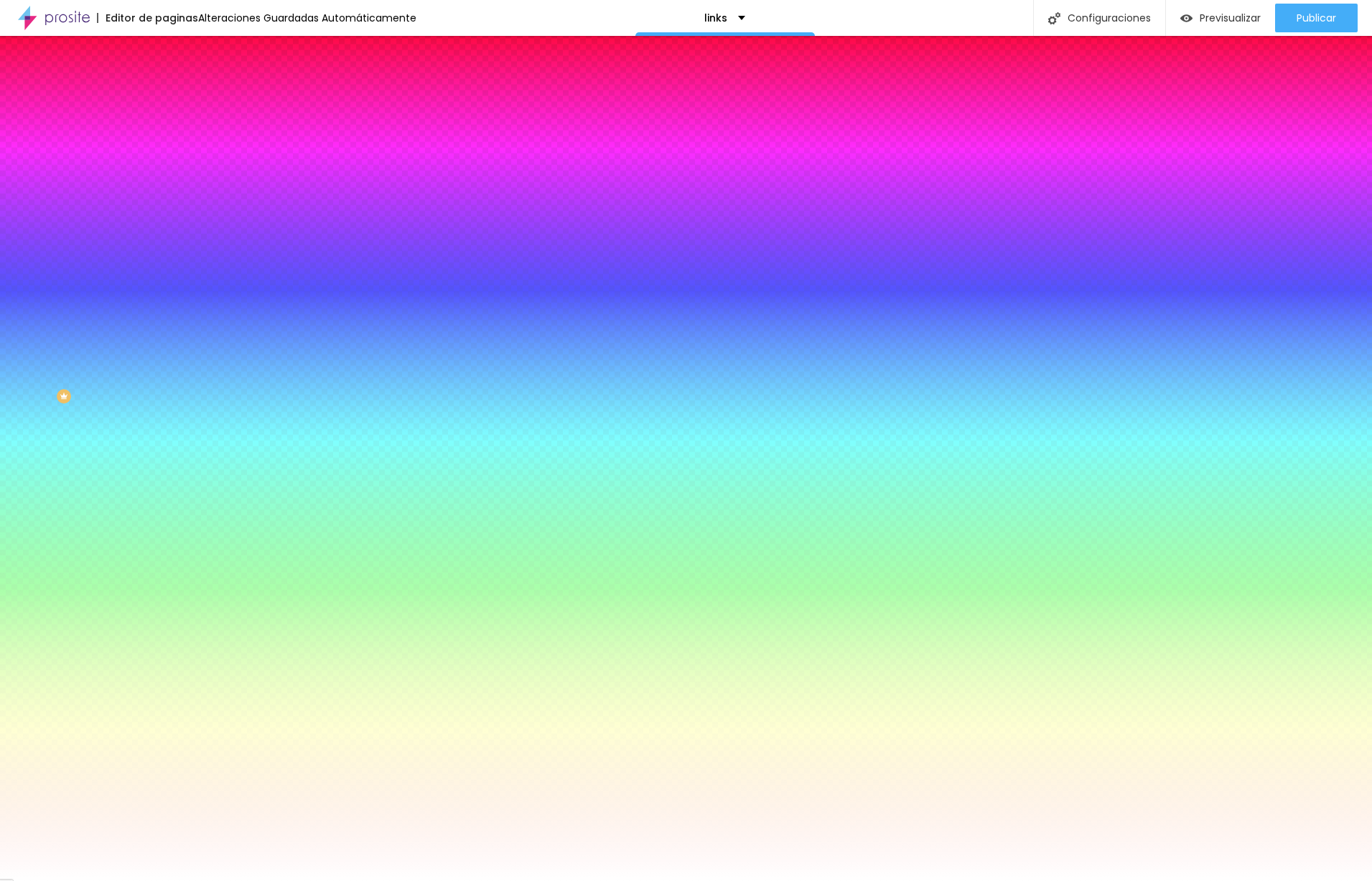
click at [165, 284] on div "Ao passar o mouse Editar estilo de campo" at bounding box center [248, 371] width 165 height 184
click at [173, 220] on icon "button" at bounding box center [175, 222] width 6 height 6
click at [294, 420] on div at bounding box center [686, 440] width 1372 height 881
type input "#176B23"
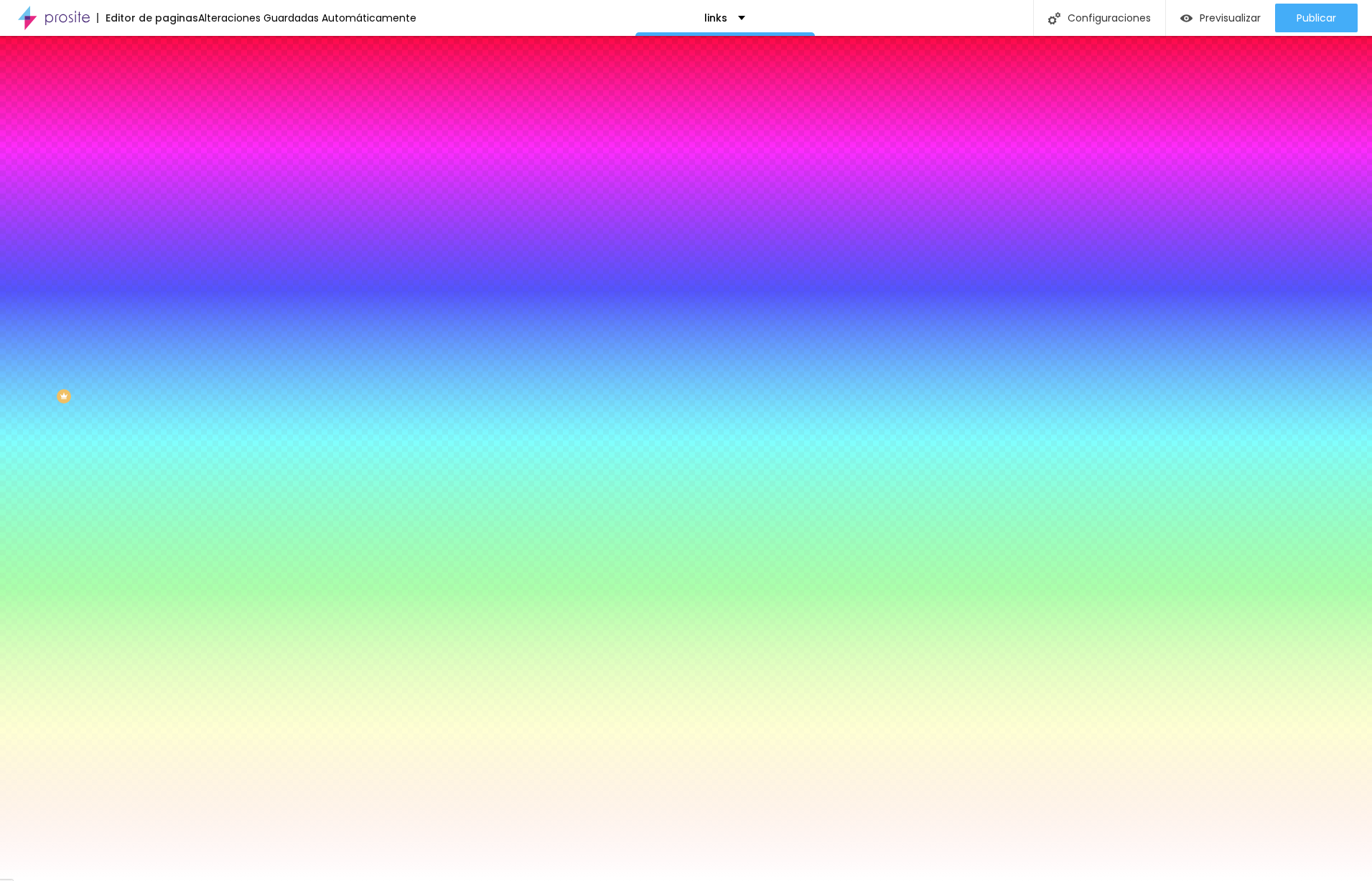
drag, startPoint x: 265, startPoint y: 384, endPoint x: 266, endPoint y: 410, distance: 26.0
click at [264, 414] on div at bounding box center [686, 440] width 1372 height 881
drag, startPoint x: 100, startPoint y: 530, endPoint x: 153, endPoint y: 465, distance: 83.9
click at [103, 880] on div at bounding box center [686, 881] width 1372 height 0
click at [178, 85] on span "Contenido" at bounding box center [201, 78] width 47 height 12
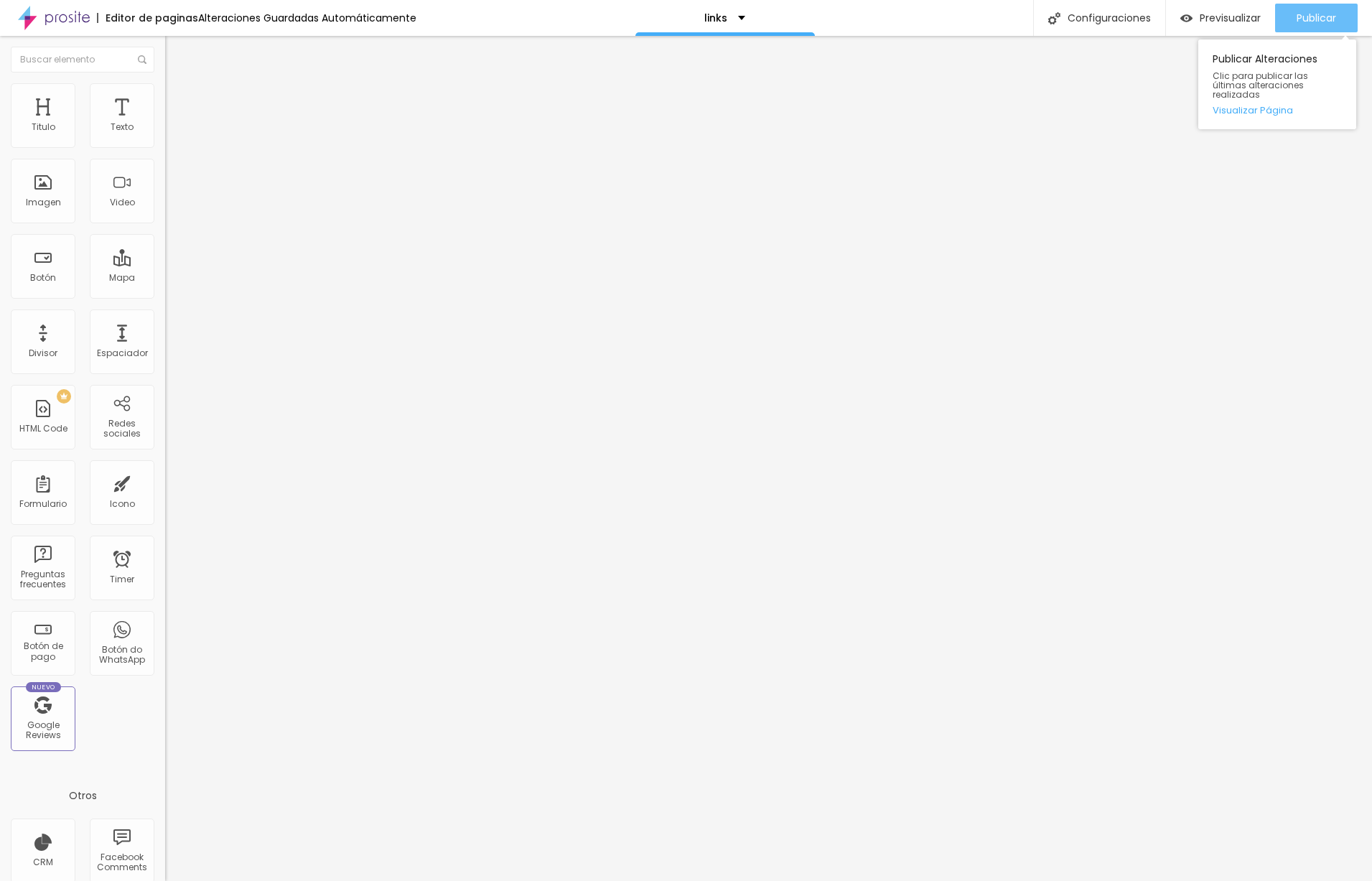
click at [1310, 18] on span "Publicar" at bounding box center [1316, 18] width 39 height 11
